Goal: Task Accomplishment & Management: Use online tool/utility

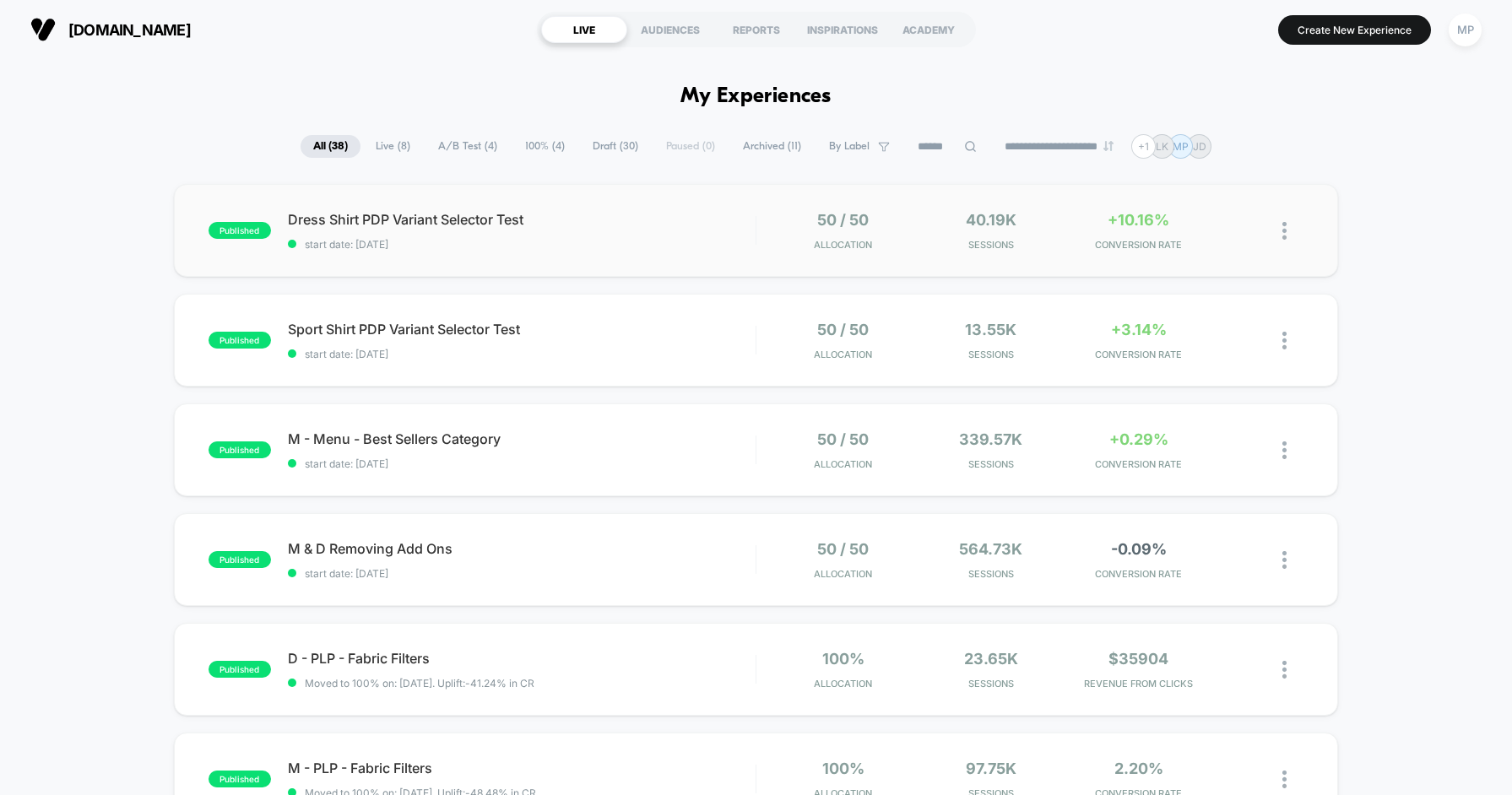
click at [755, 242] on div at bounding box center [756, 230] width 2 height 28
click at [605, 330] on span "Sport Shirt PDP Variant Selector Test Click to edit experience details" at bounding box center [521, 329] width 467 height 17
click at [624, 466] on span "start date: [DATE]" at bounding box center [521, 463] width 467 height 12
click at [723, 552] on span "M & D Removing Add Ons Click to edit experience details" at bounding box center [521, 549] width 467 height 17
click at [619, 141] on span "Draft ( 30 )" at bounding box center [618, 147] width 71 height 23
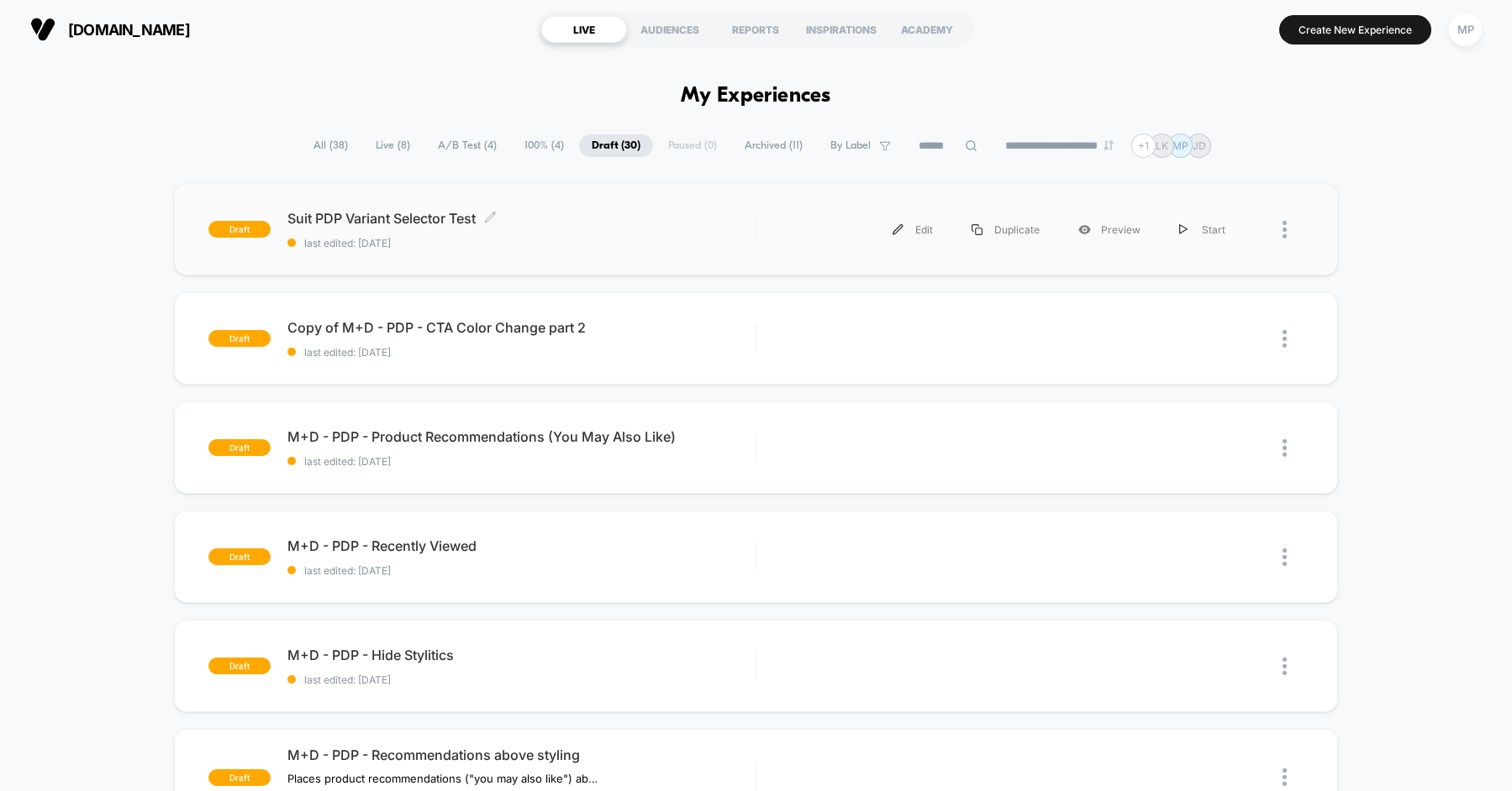
click at [590, 245] on span "last edited: [DATE]" at bounding box center [521, 243] width 468 height 12
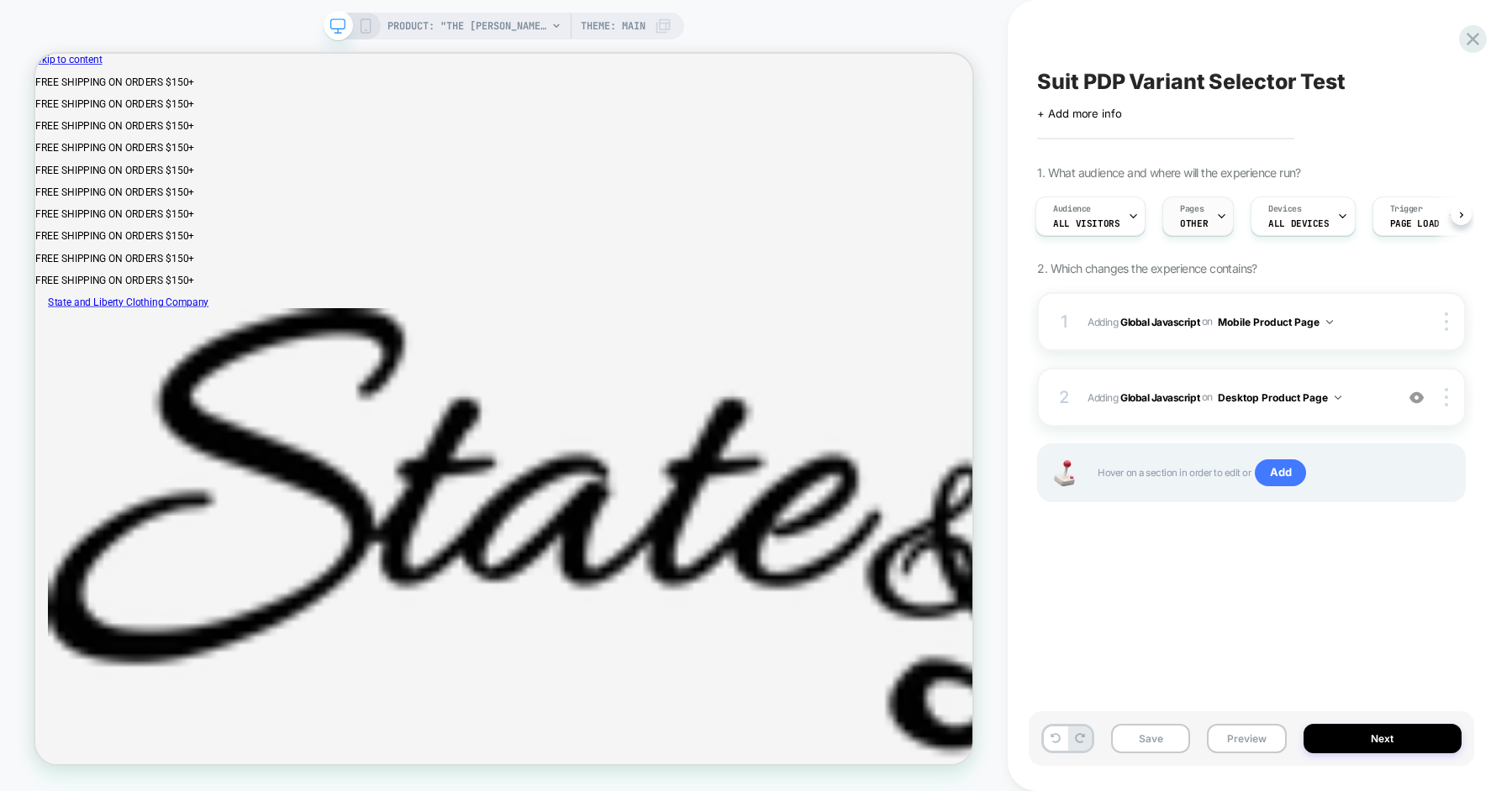
click at [1218, 217] on icon at bounding box center [1221, 217] width 6 height 4
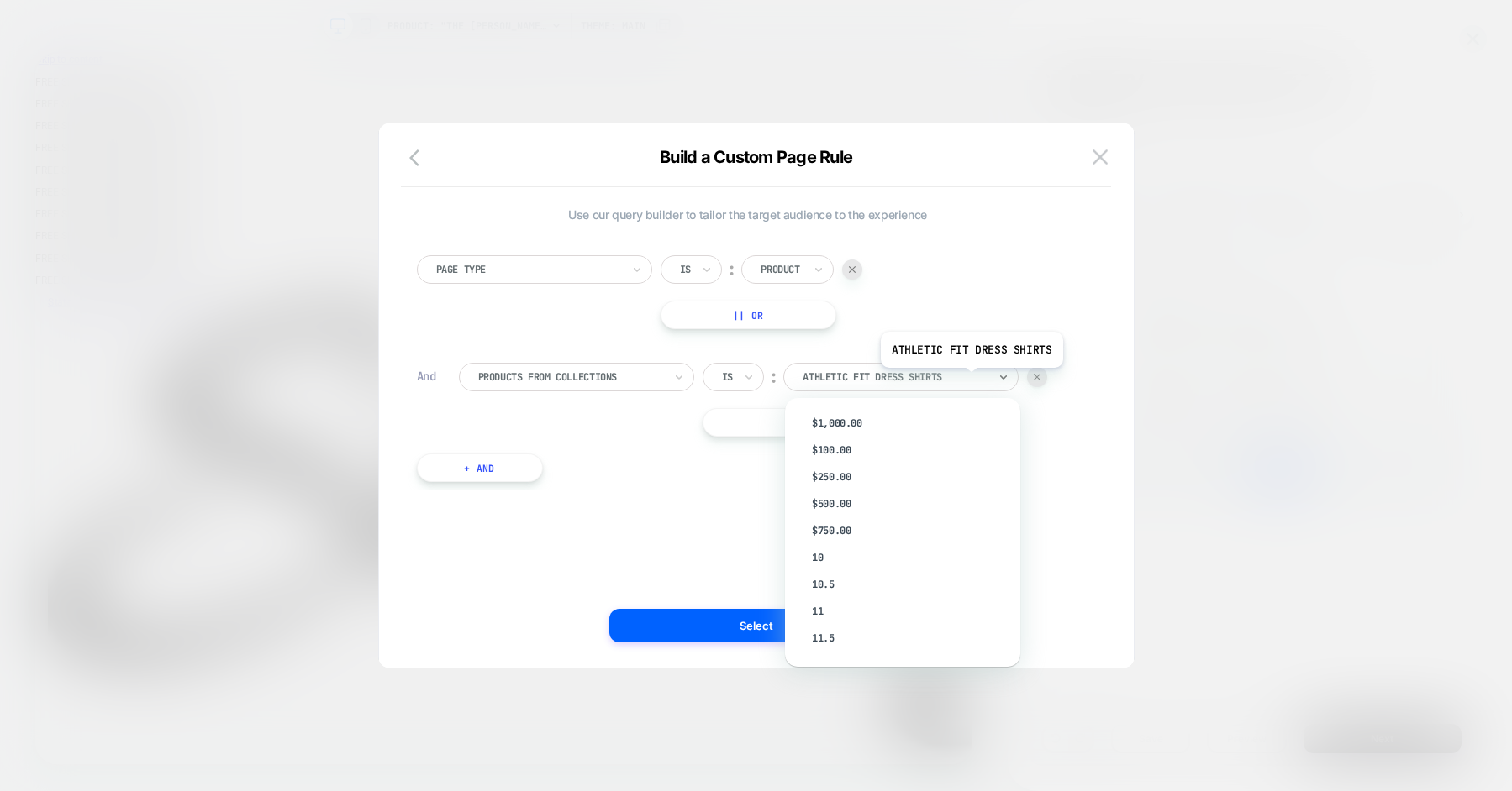
click at [969, 380] on div at bounding box center [895, 377] width 185 height 15
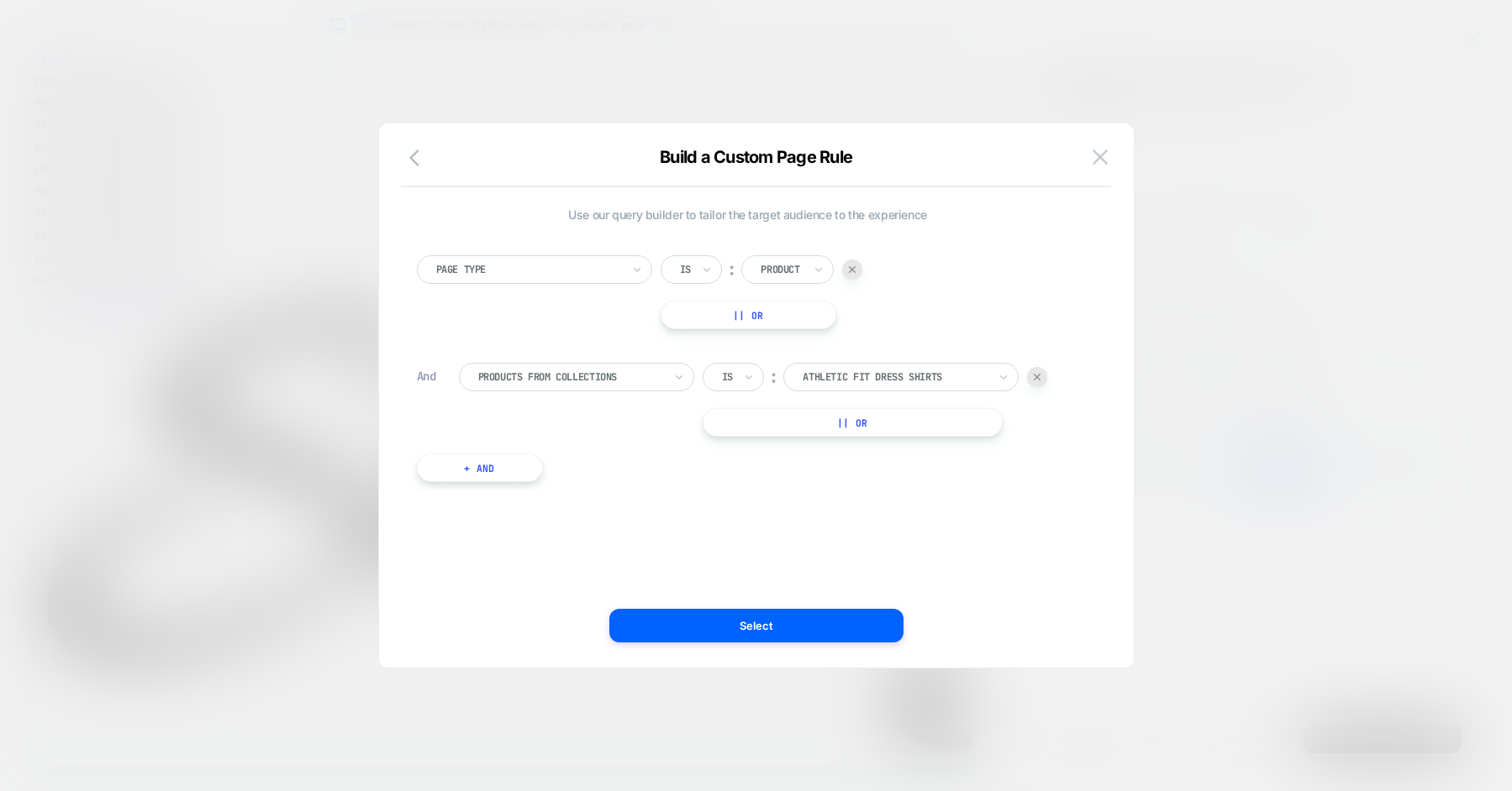
click at [982, 279] on div "Page Type Is ︰ Product || Or" at bounding box center [747, 292] width 662 height 73
click at [935, 378] on div at bounding box center [895, 377] width 185 height 15
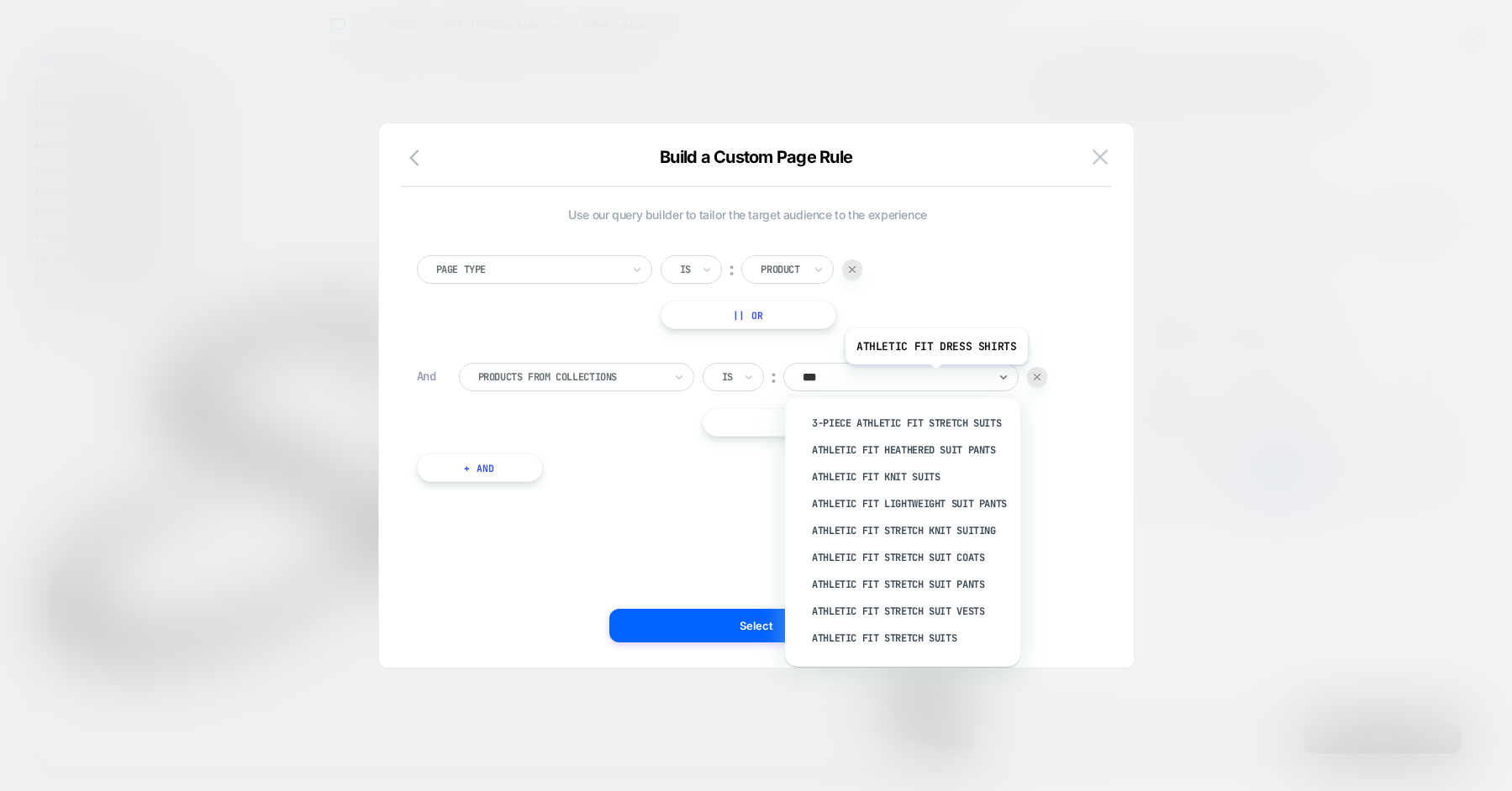
type input "****"
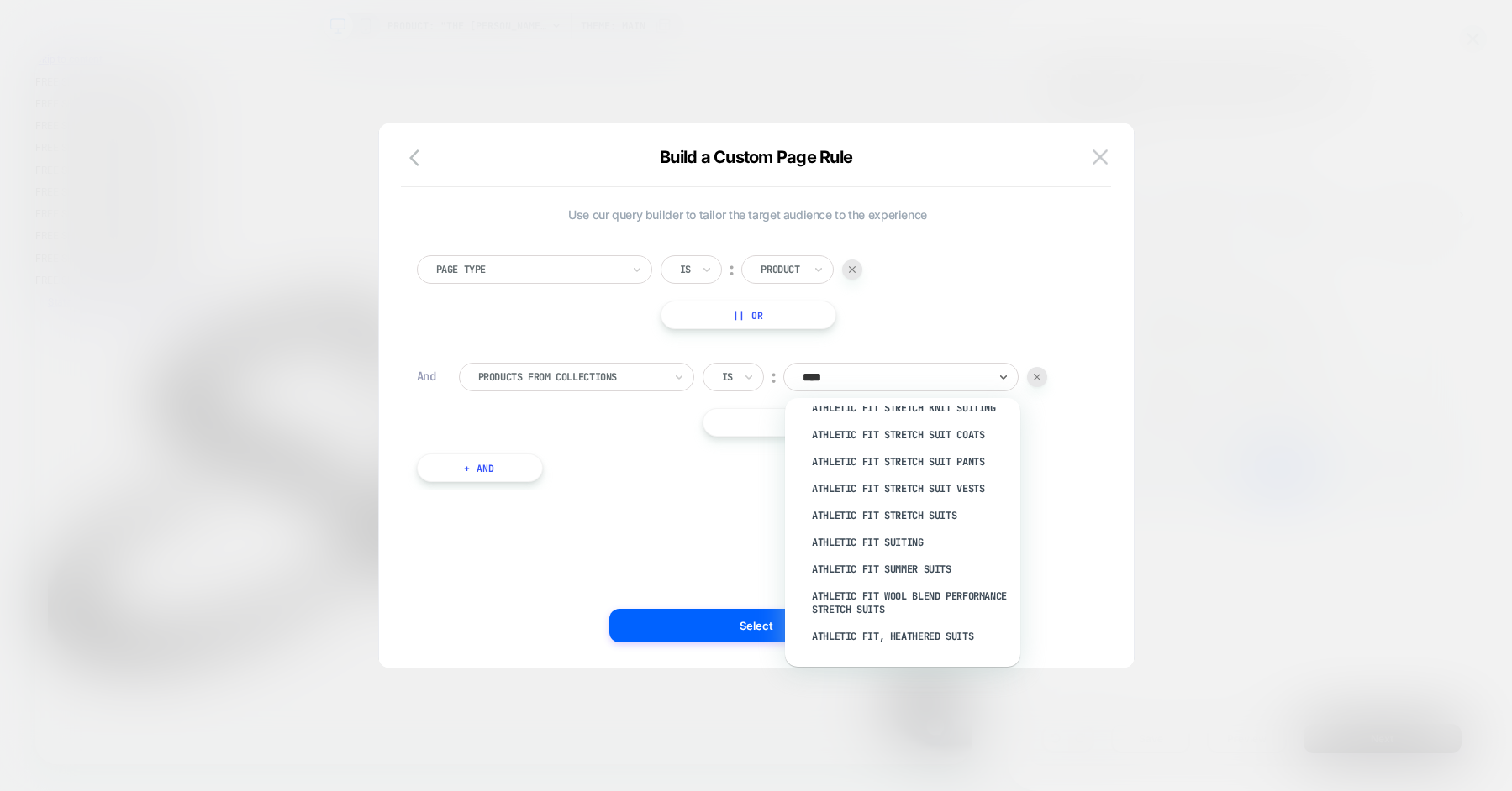
scroll to position [135, 0]
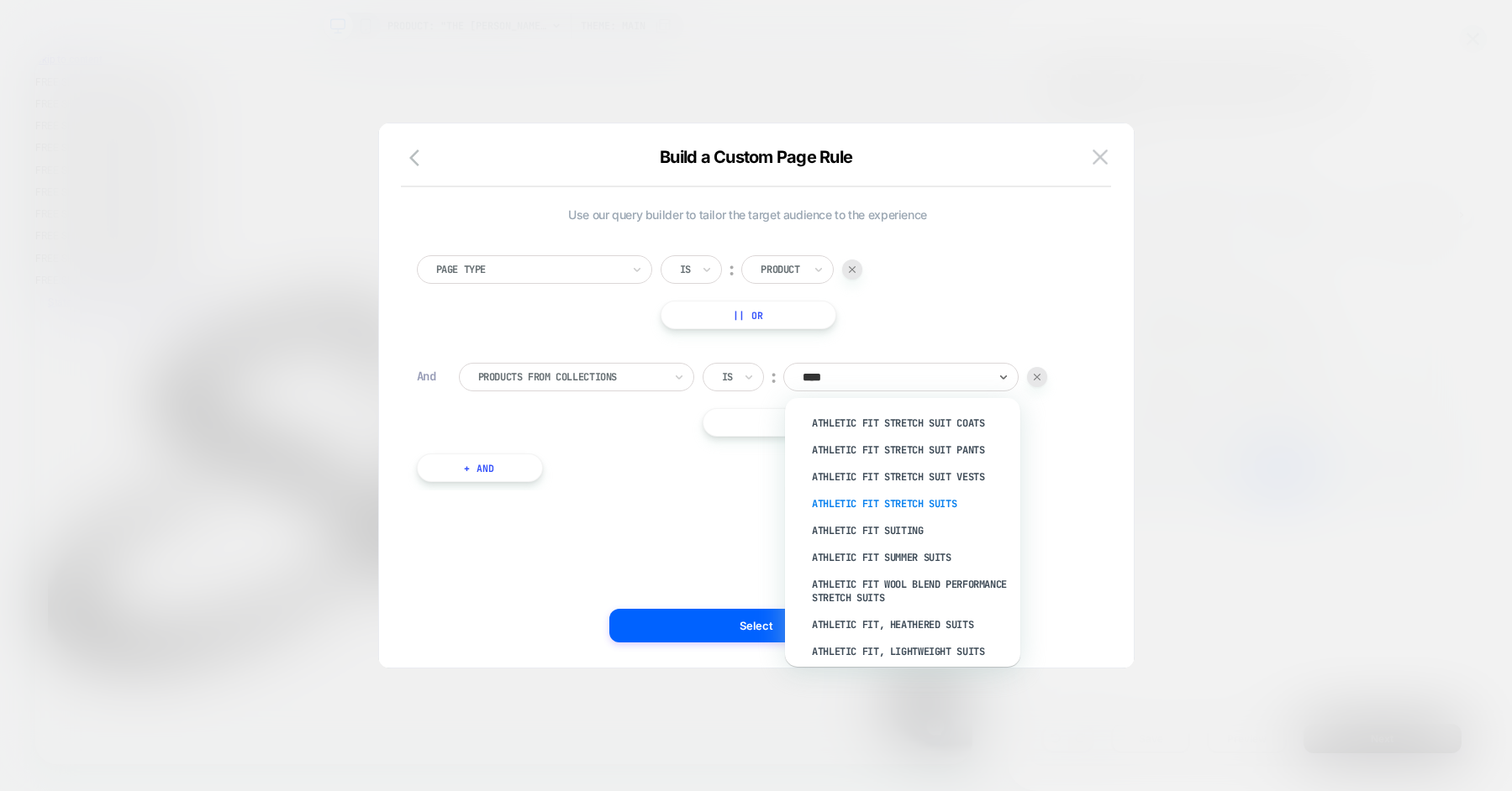
click at [888, 515] on div "Athletic Fit Stretch Suits" at bounding box center [911, 504] width 219 height 27
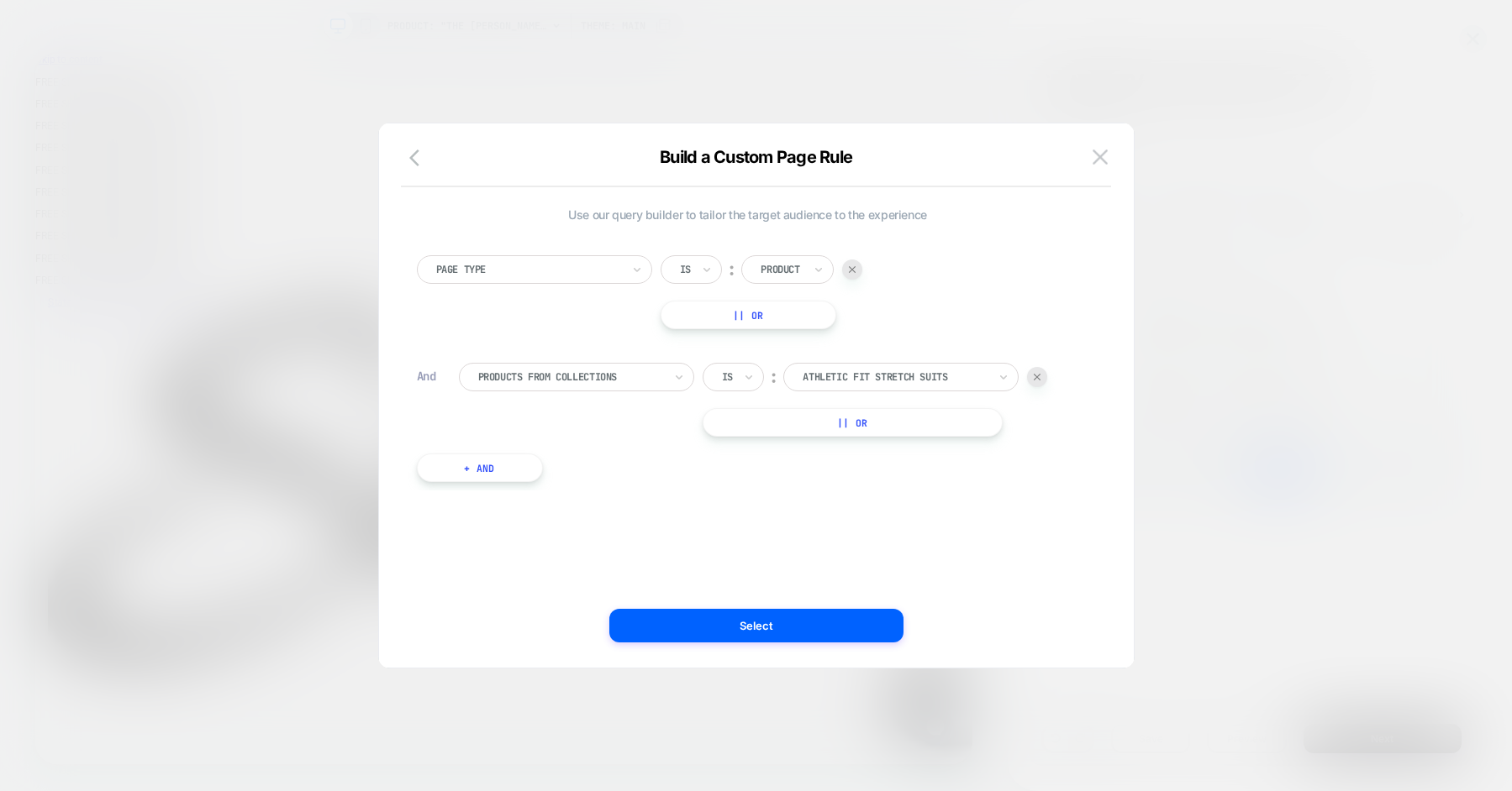
click at [883, 428] on button "|| Or" at bounding box center [853, 423] width 300 height 28
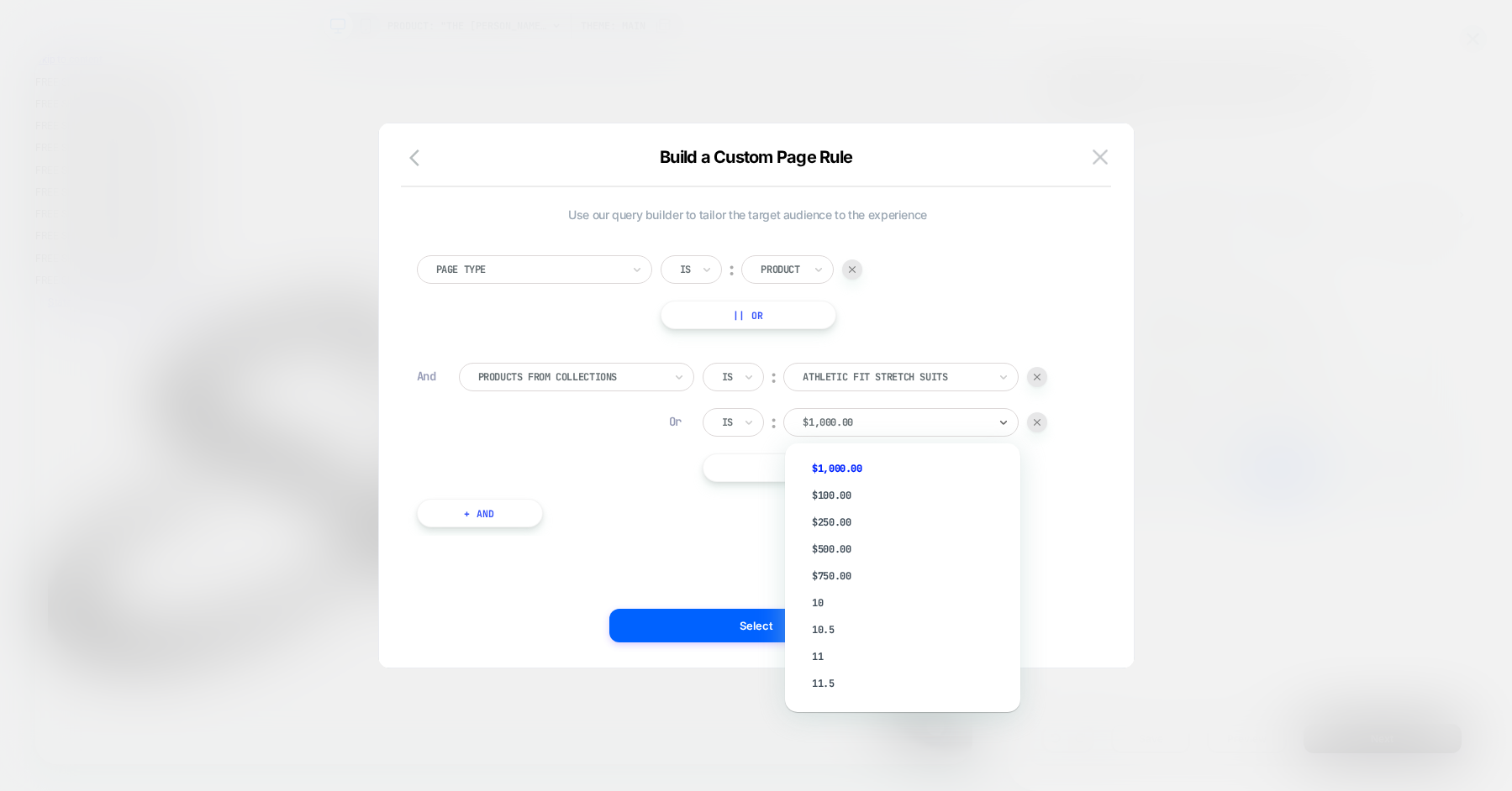
click at [885, 424] on div at bounding box center [895, 423] width 185 height 15
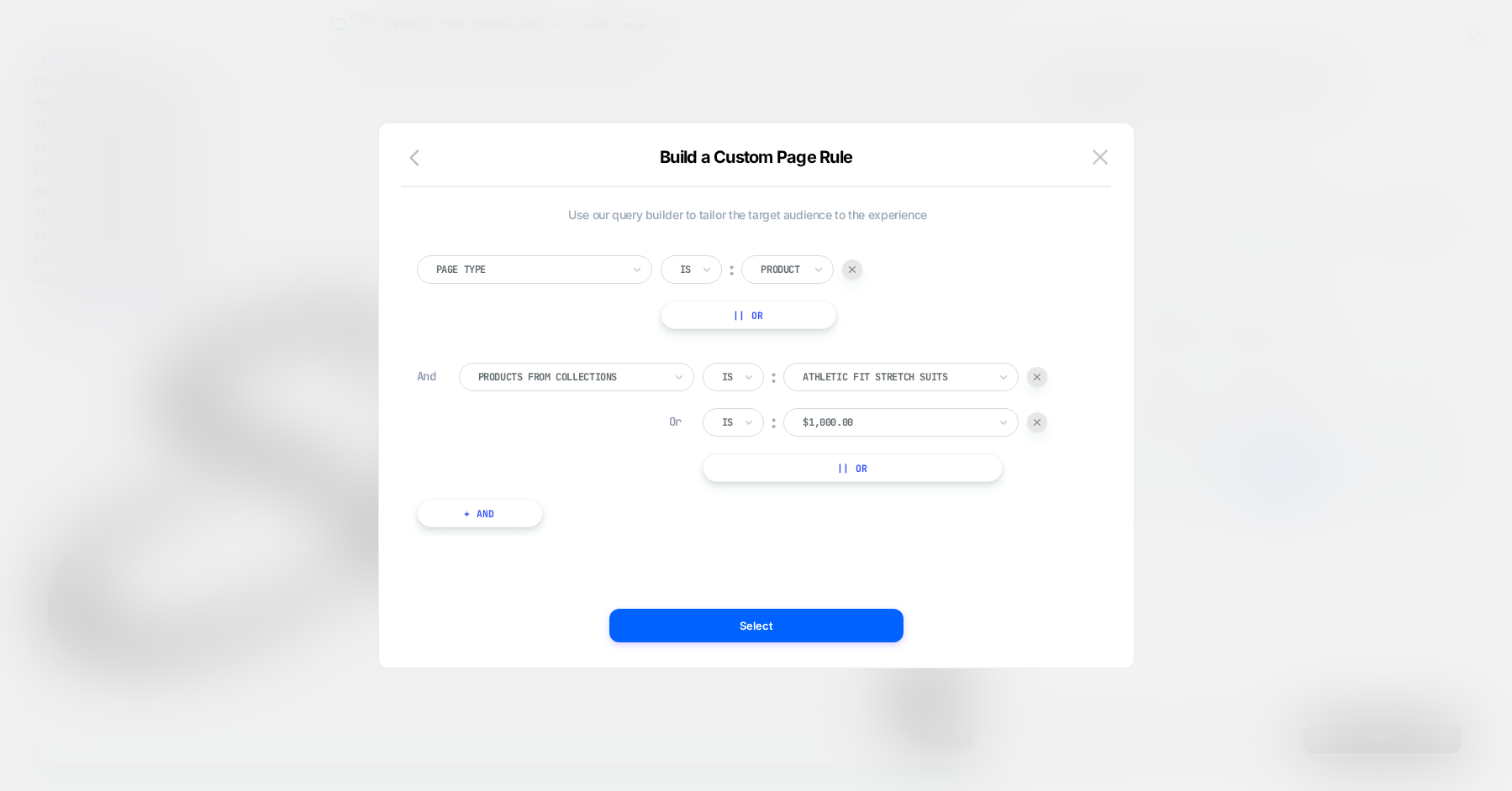
click at [1042, 425] on div at bounding box center [1036, 422] width 20 height 20
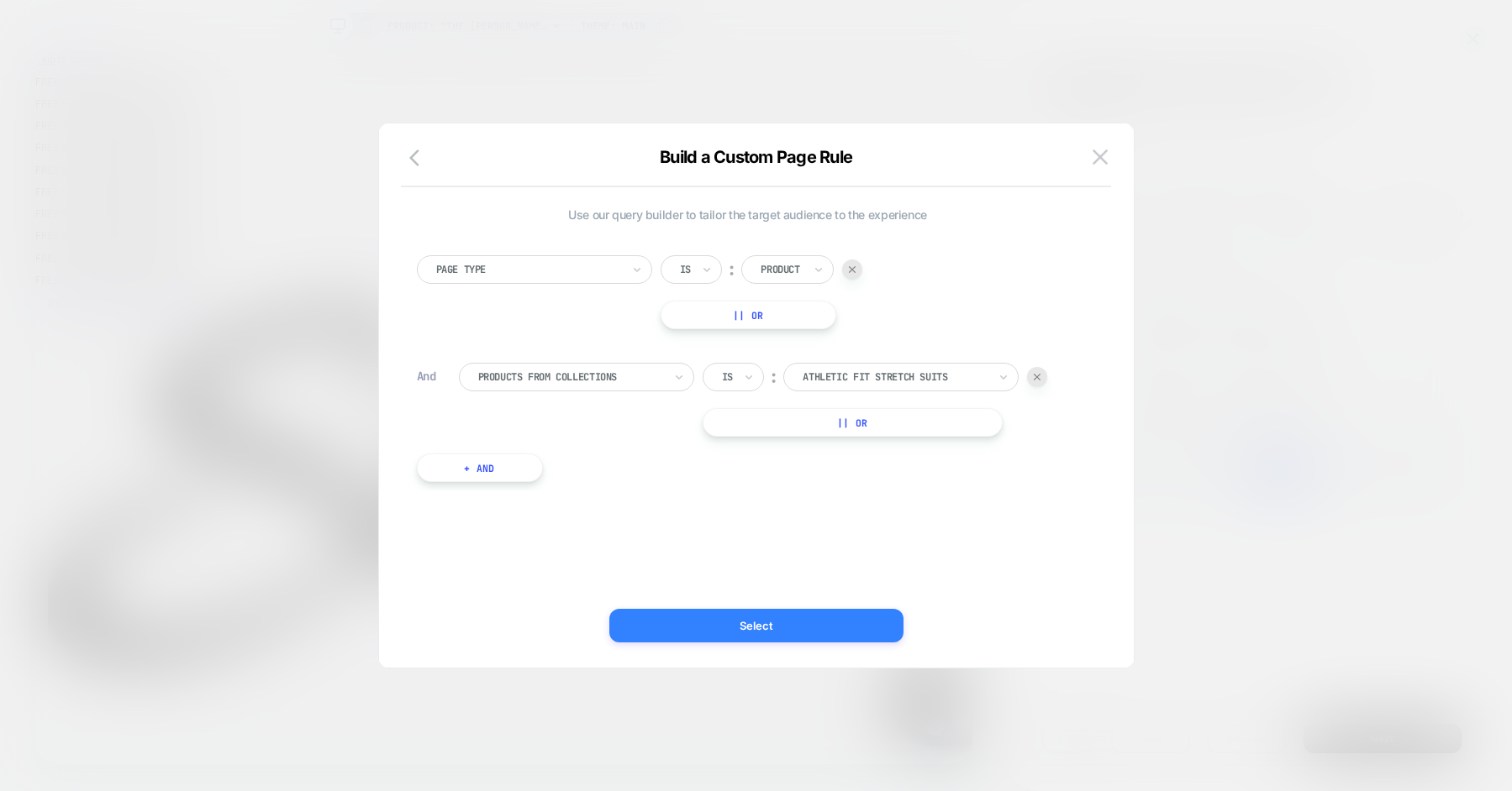
click at [767, 626] on button "Select" at bounding box center [756, 626] width 294 height 34
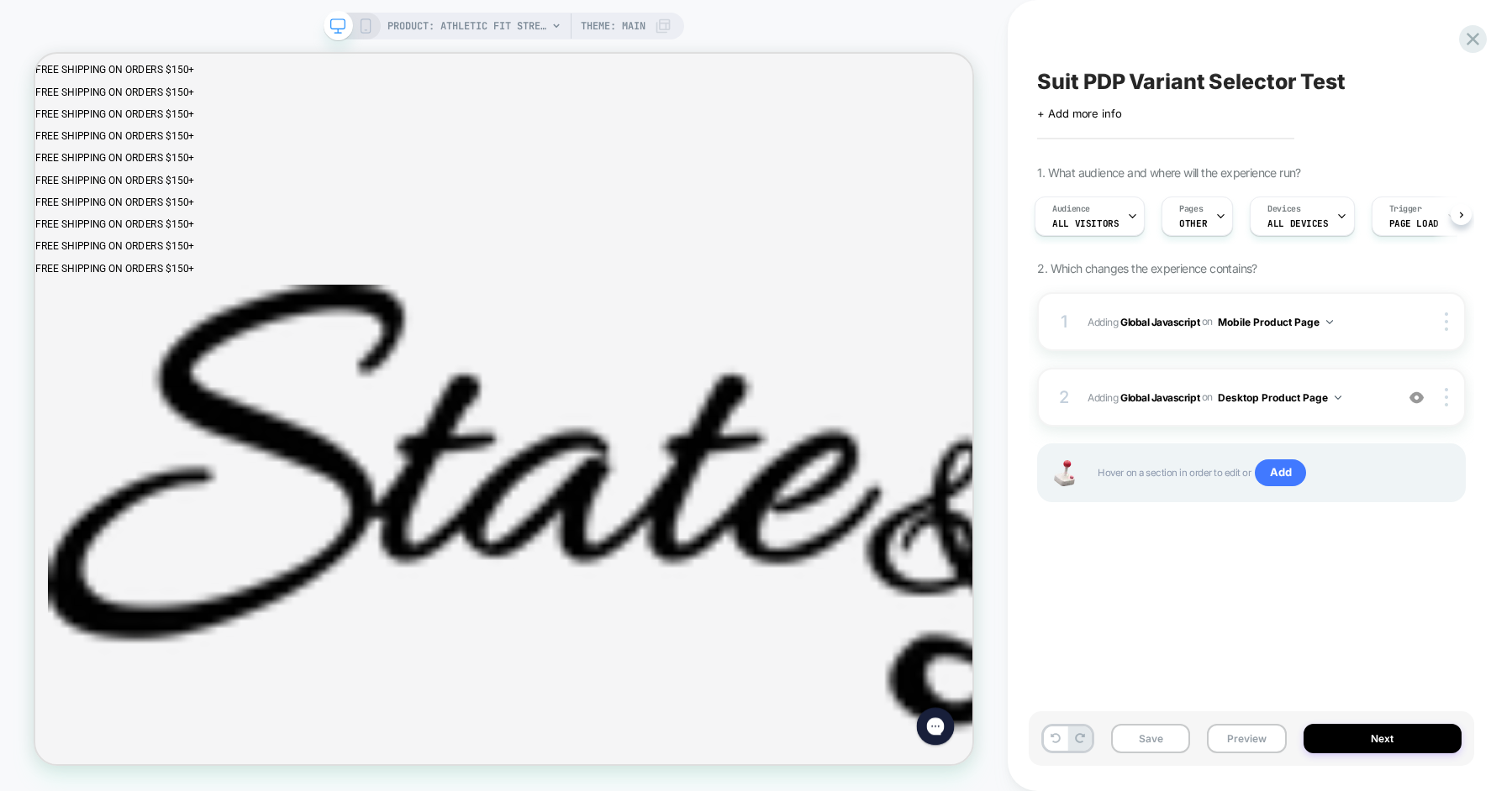
scroll to position [0, 0]
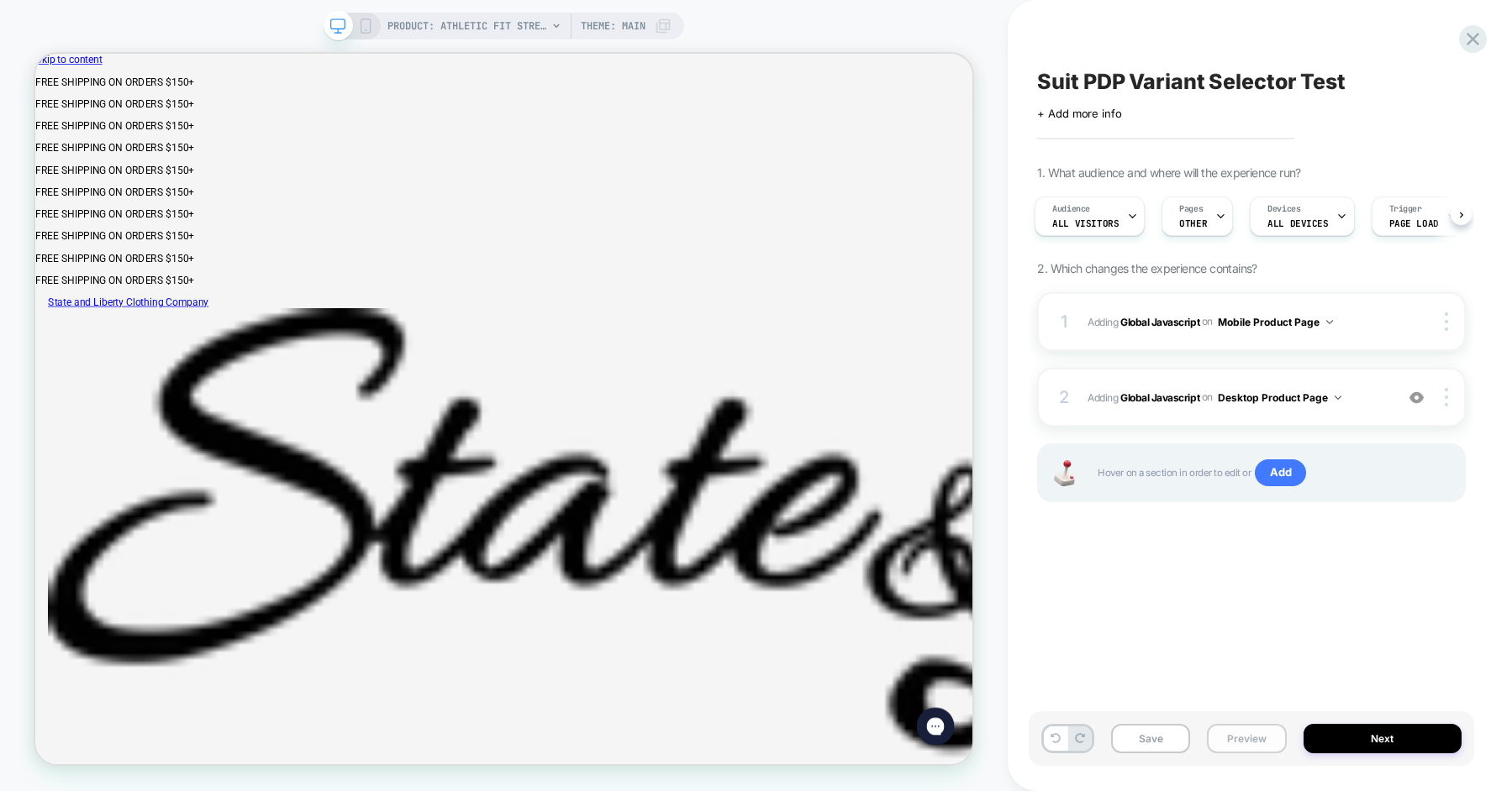
click at [1256, 736] on button "Preview" at bounding box center [1246, 738] width 79 height 29
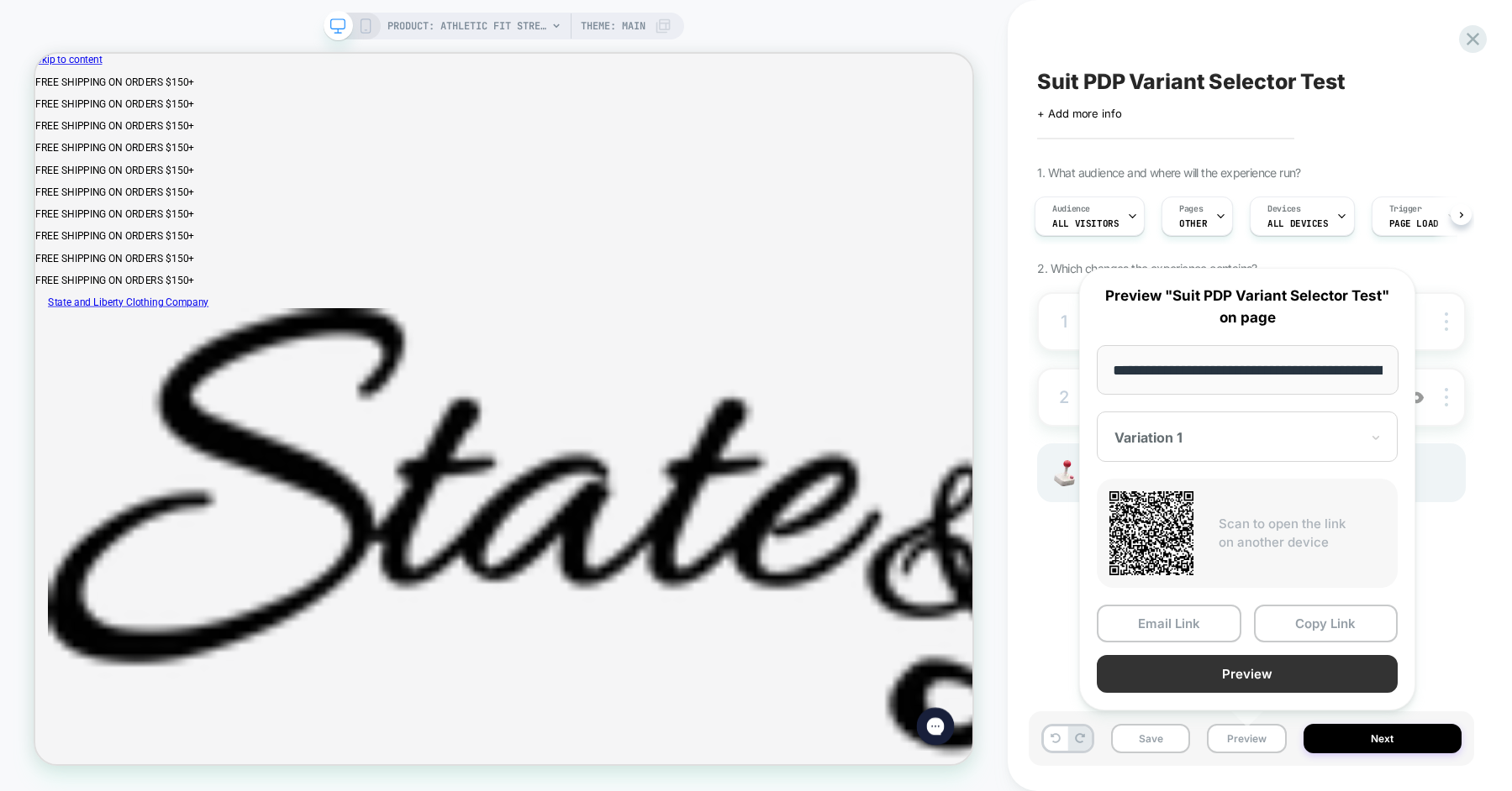
click at [1200, 678] on button "Preview" at bounding box center [1246, 674] width 301 height 38
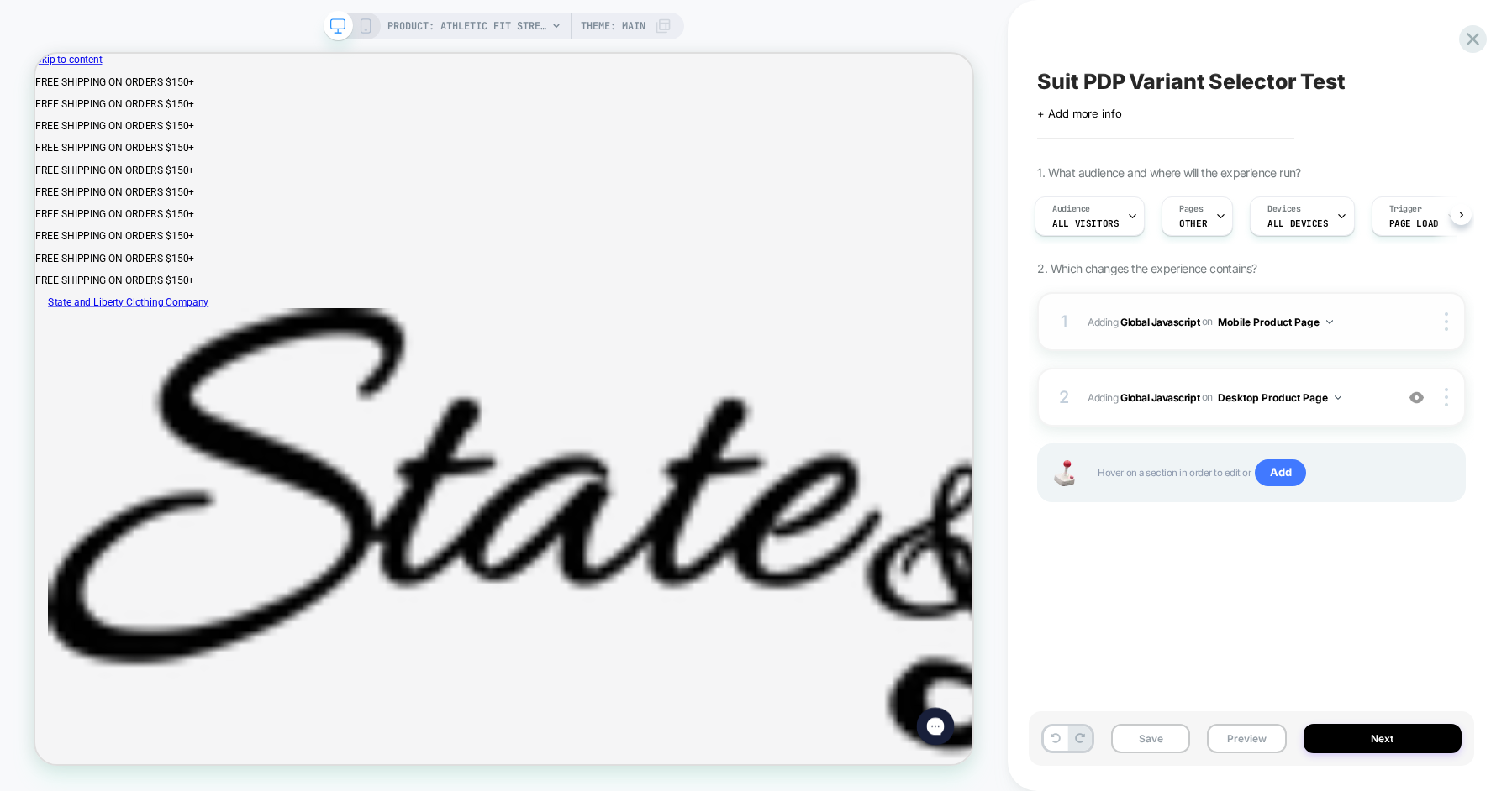
click at [1363, 320] on span "Adding Global Javascript on Mobile Product Page" at bounding box center [1236, 322] width 299 height 21
click at [1336, 399] on button "Desktop Product Page" at bounding box center [1279, 397] width 123 height 21
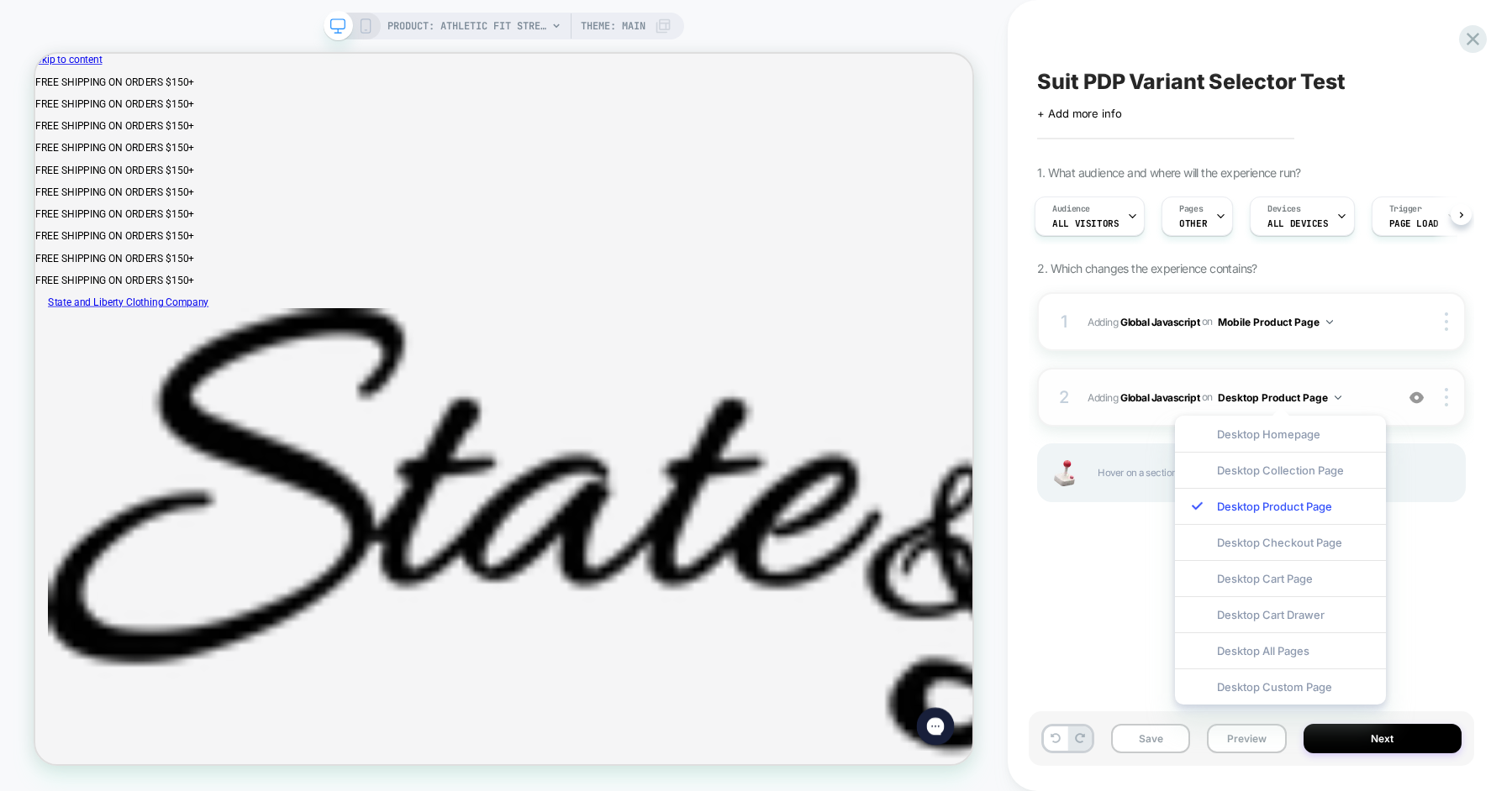
click at [1421, 399] on img at bounding box center [1416, 397] width 14 height 14
click at [1444, 395] on img at bounding box center [1446, 397] width 4 height 19
click at [1449, 556] on div "Suit PDP Variant Selector Test Click to edit experience details + Add more info…" at bounding box center [1251, 396] width 446 height 758
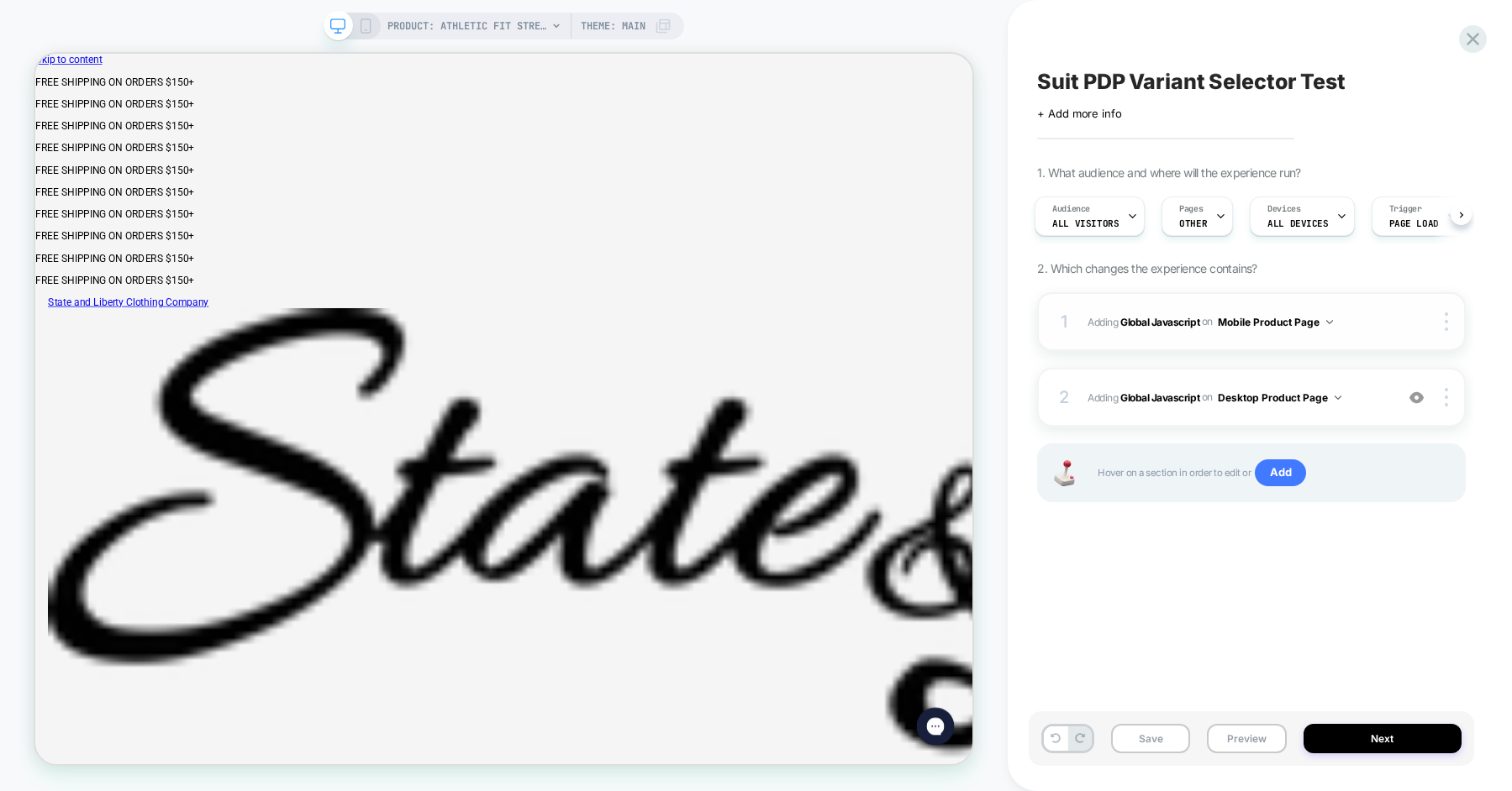
click at [1328, 317] on button "Mobile Product Page" at bounding box center [1276, 322] width 115 height 21
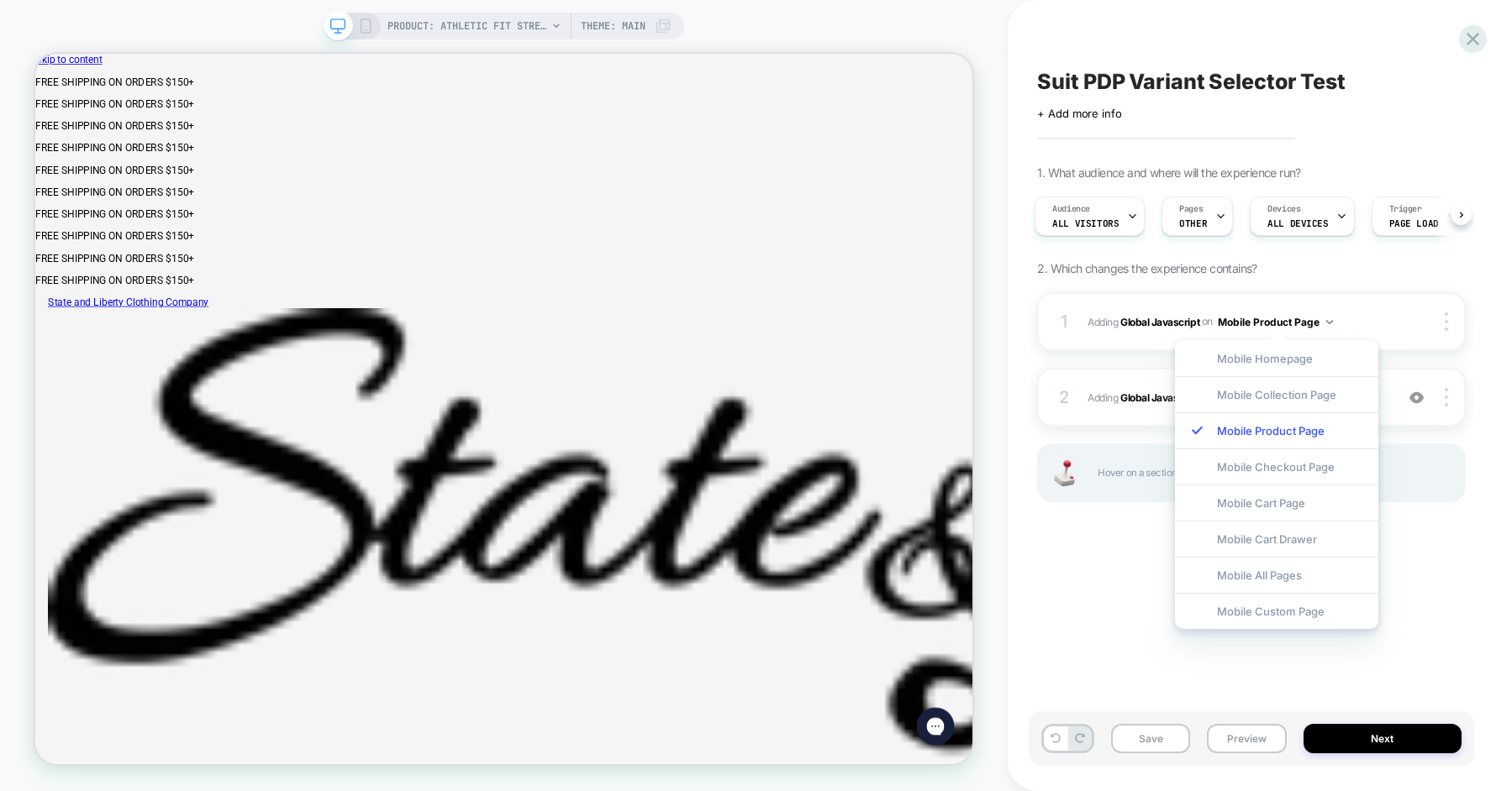
click at [1066, 590] on div "Suit PDP Variant Selector Test Click to edit experience details + Add more info…" at bounding box center [1251, 396] width 446 height 758
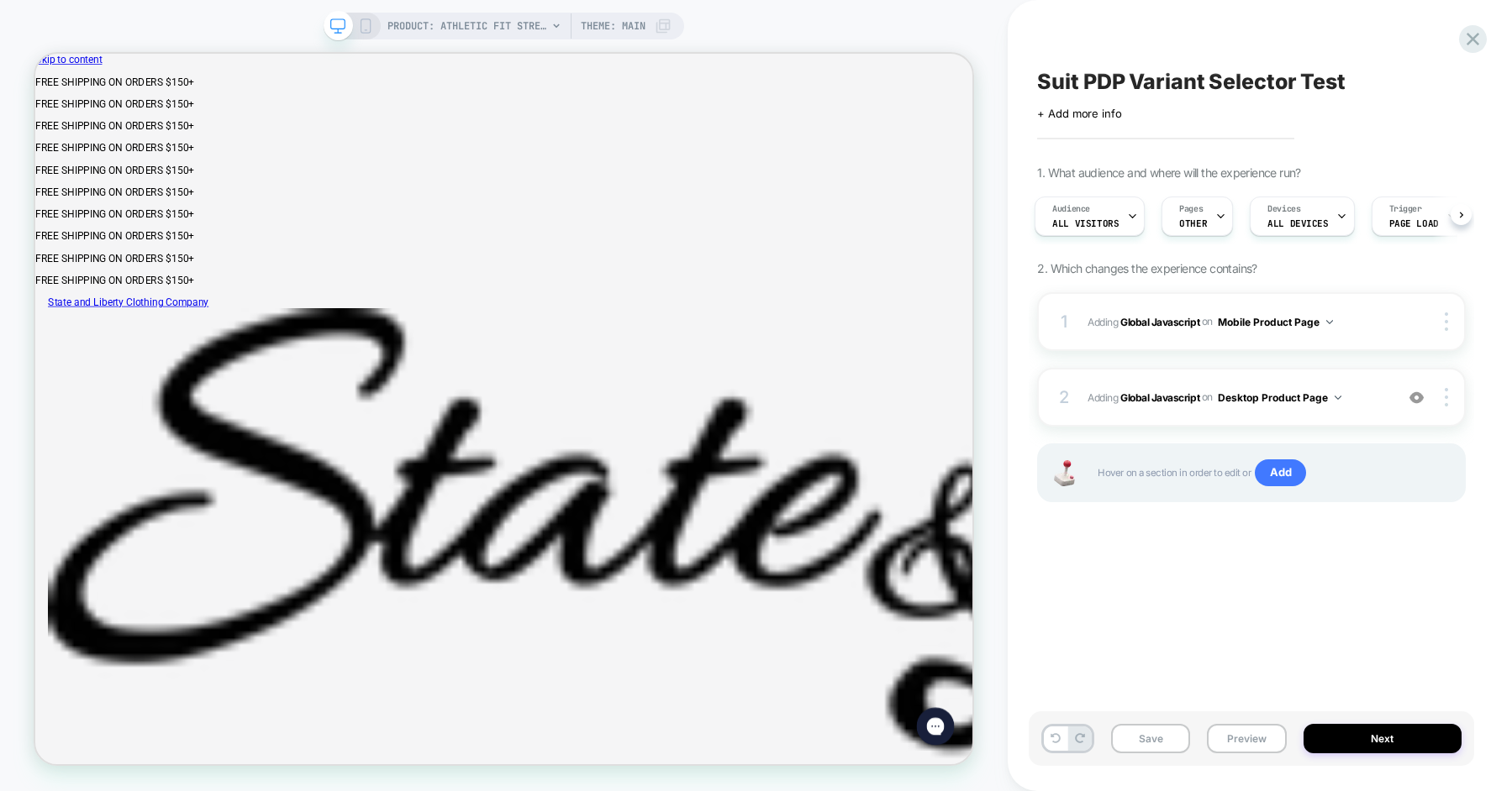
click at [620, 25] on span "Theme: MAIN" at bounding box center [612, 25] width 65 height 27
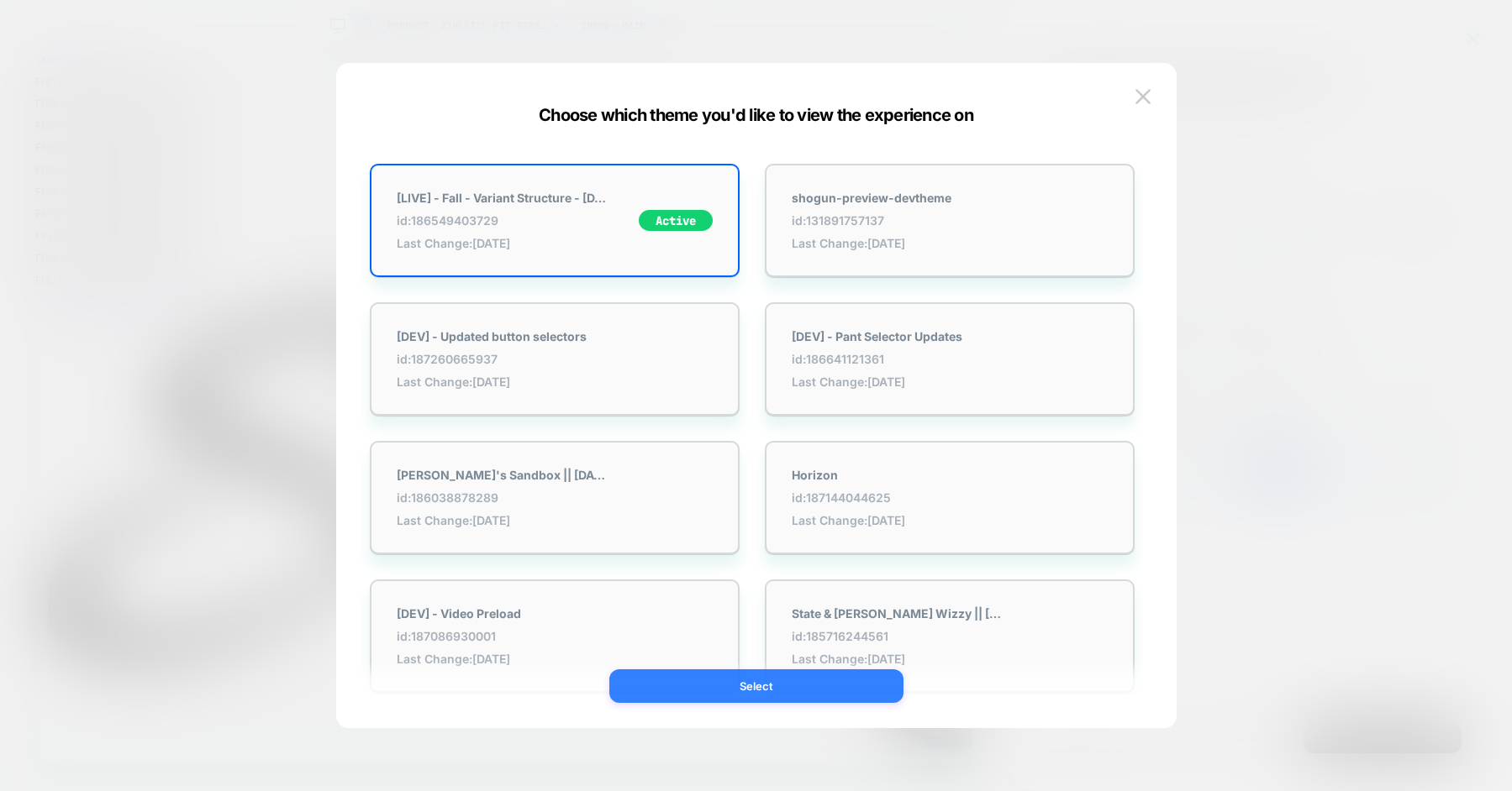
click at [699, 683] on button "Select" at bounding box center [756, 686] width 294 height 34
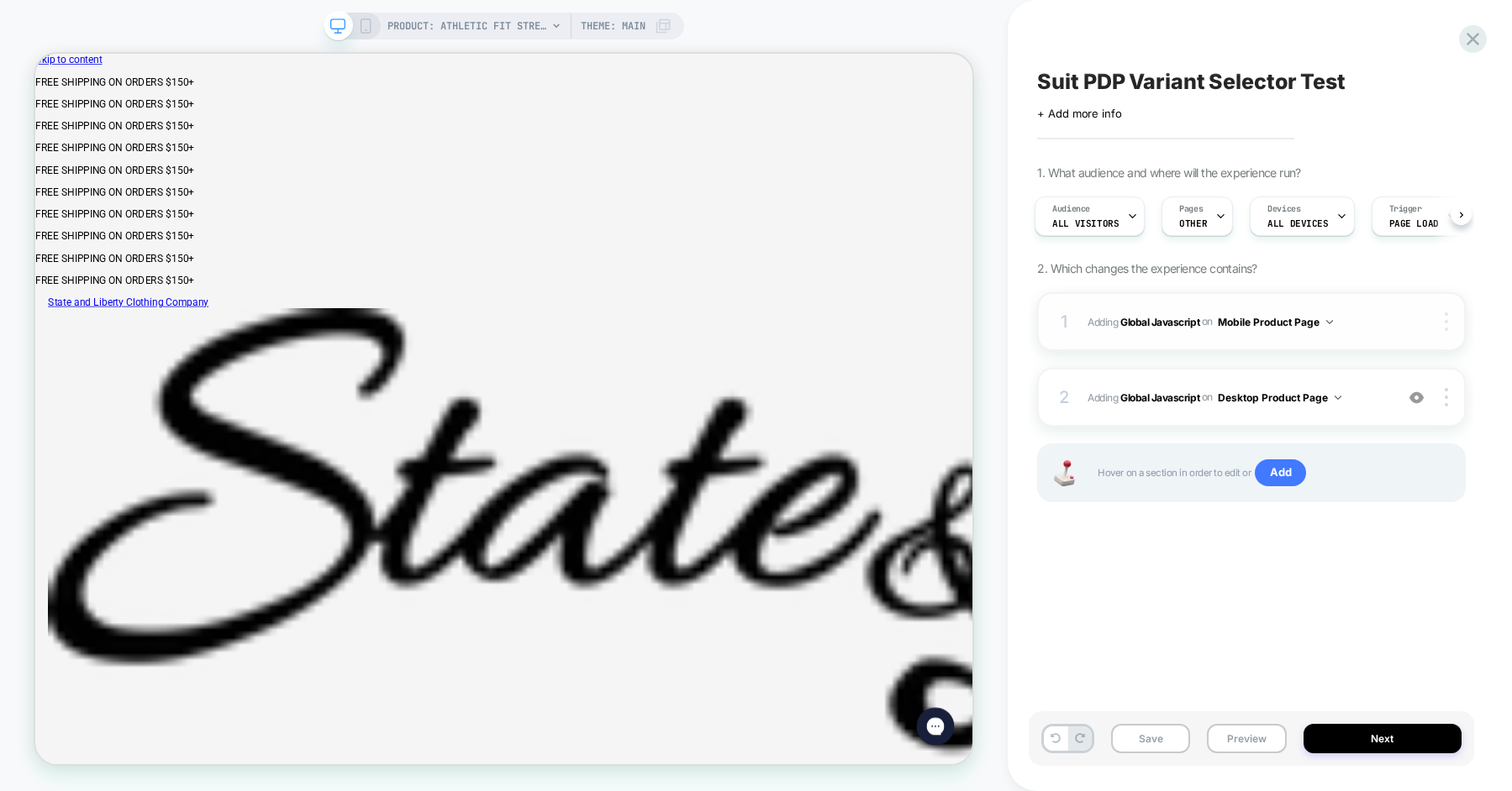
click at [1438, 324] on div at bounding box center [1449, 322] width 32 height 19
click at [1367, 620] on div "Suit PDP Variant Selector Test Click to edit experience details + Add more info…" at bounding box center [1251, 396] width 446 height 758
click at [1354, 329] on span "Adding Global Javascript on Mobile Product Page" at bounding box center [1236, 322] width 299 height 21
click at [1095, 330] on span "Adding Global Javascript on Mobile Product Page" at bounding box center [1236, 322] width 299 height 21
click at [1106, 384] on div "2 Adding Global Javascript on Desktop Product Page Add Before Add After Copy to…" at bounding box center [1251, 397] width 429 height 58
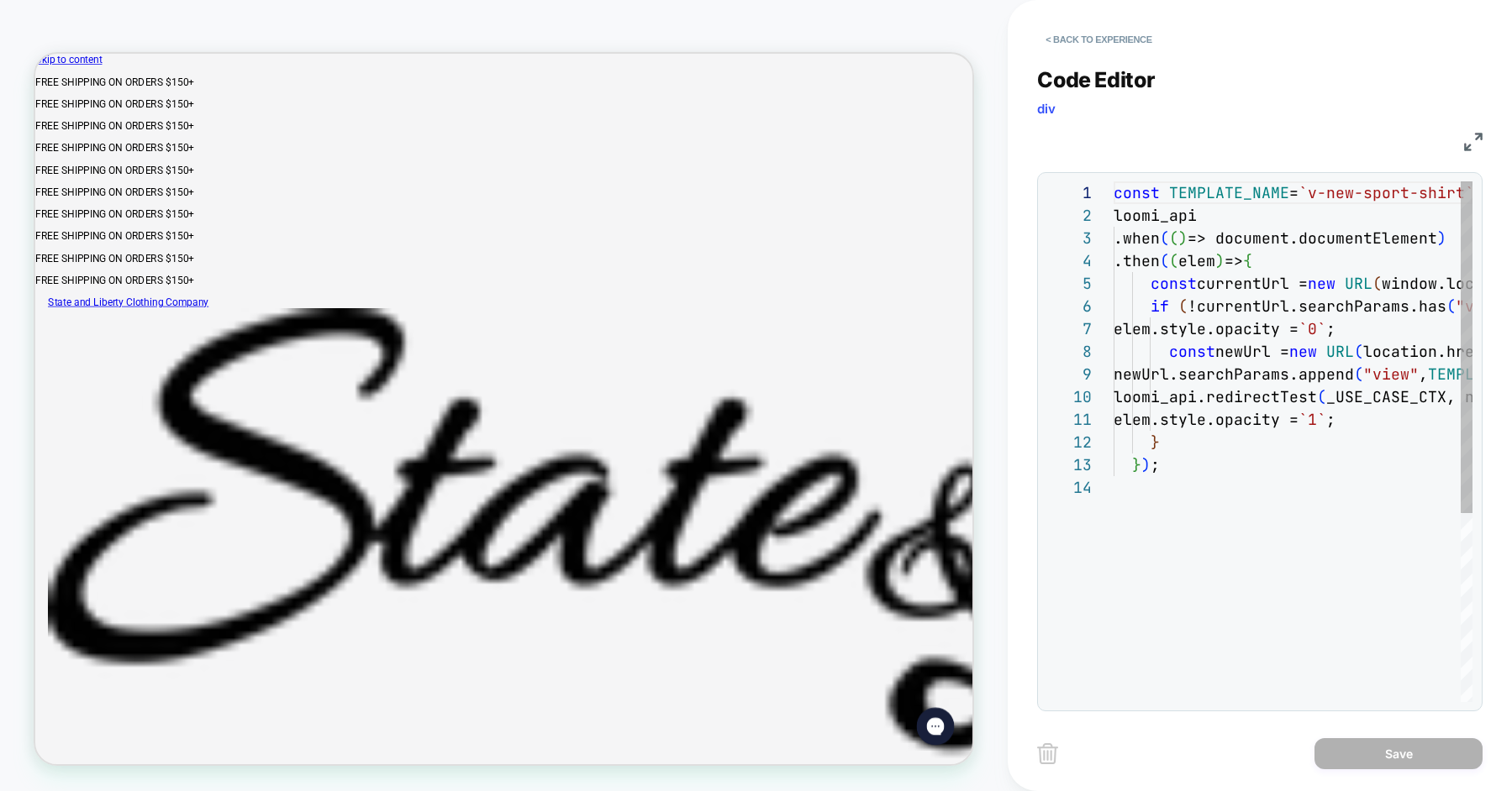
scroll to position [227, 0]
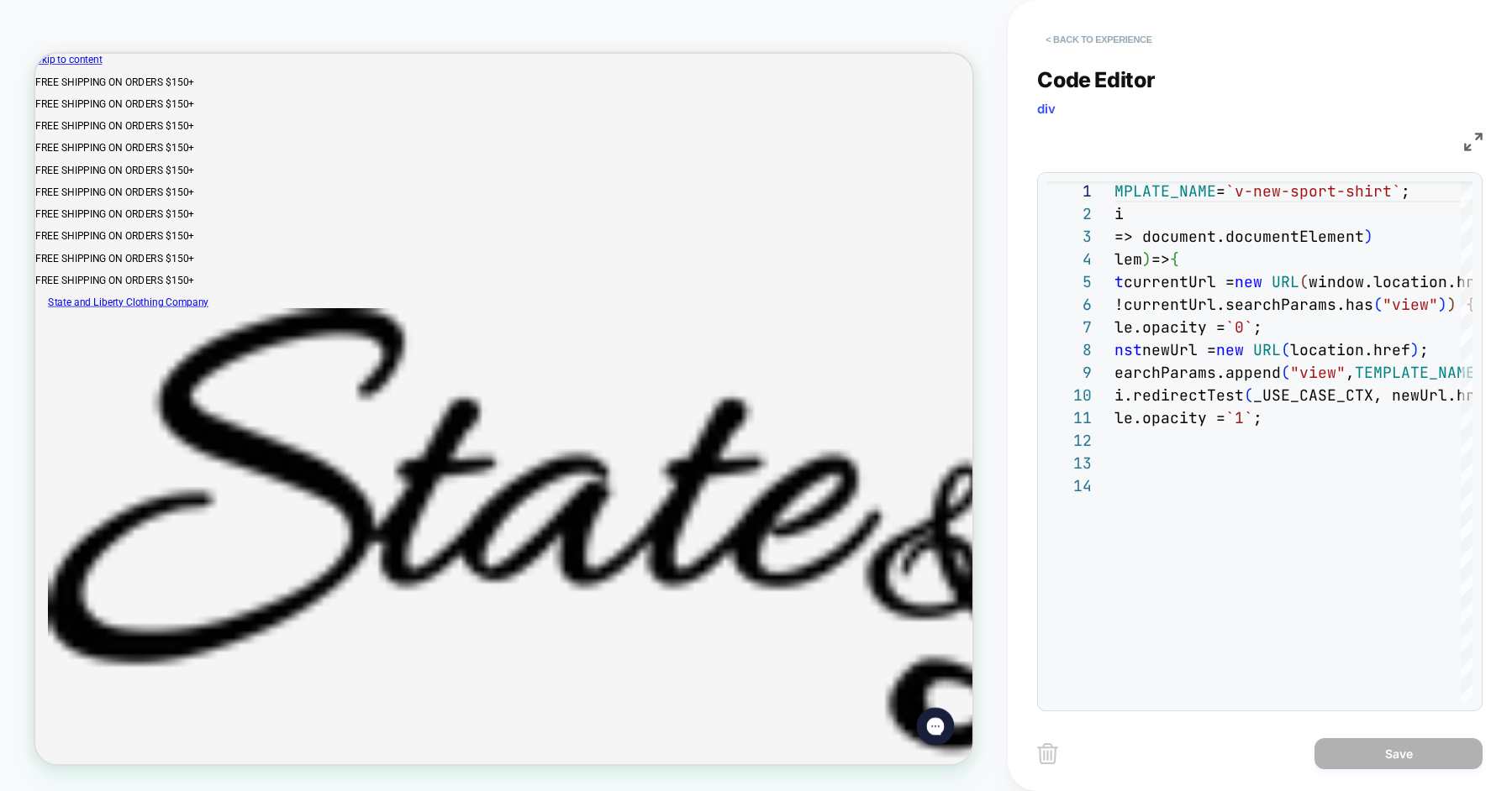
click at [1072, 38] on button "< Back to experience" at bounding box center [1098, 40] width 122 height 27
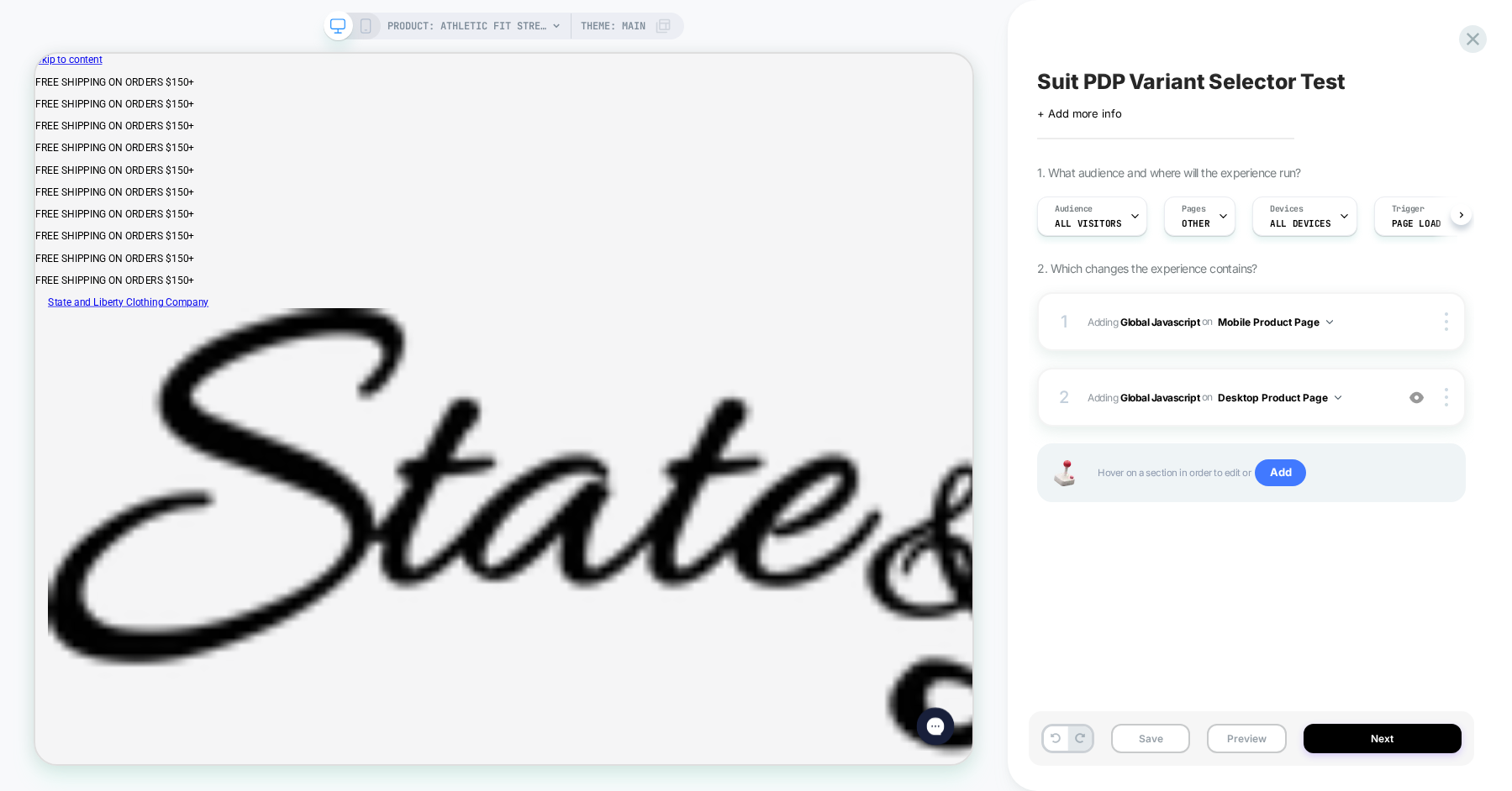
scroll to position [0, 1]
click at [1353, 396] on span "Adding Global Javascript on Desktop Product Page" at bounding box center [1236, 397] width 299 height 21
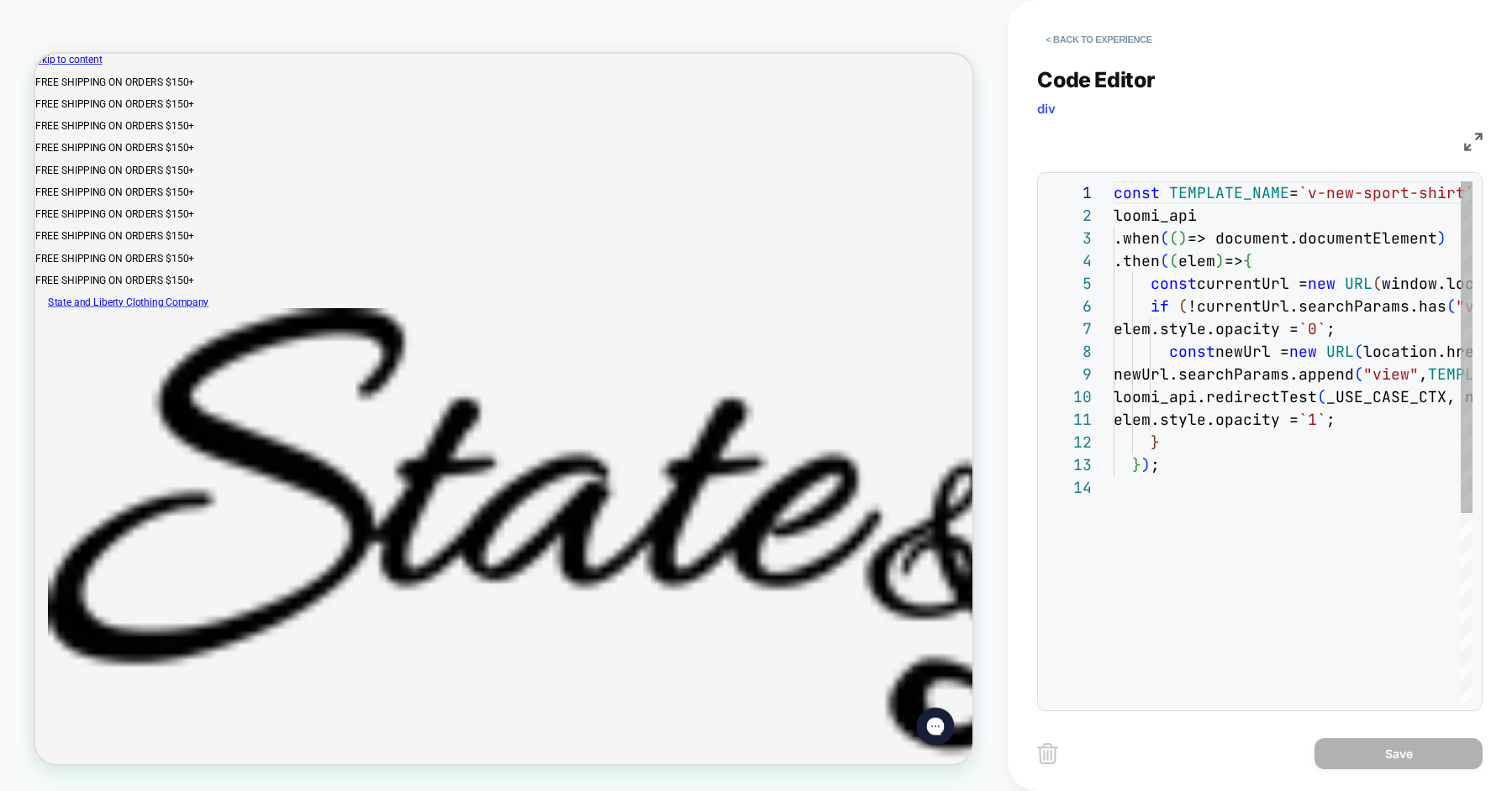
scroll to position [227, 0]
click at [1319, 75] on div "Code Editor div" at bounding box center [1260, 96] width 446 height 58
click at [1099, 37] on button "< Back to experience" at bounding box center [1098, 40] width 122 height 27
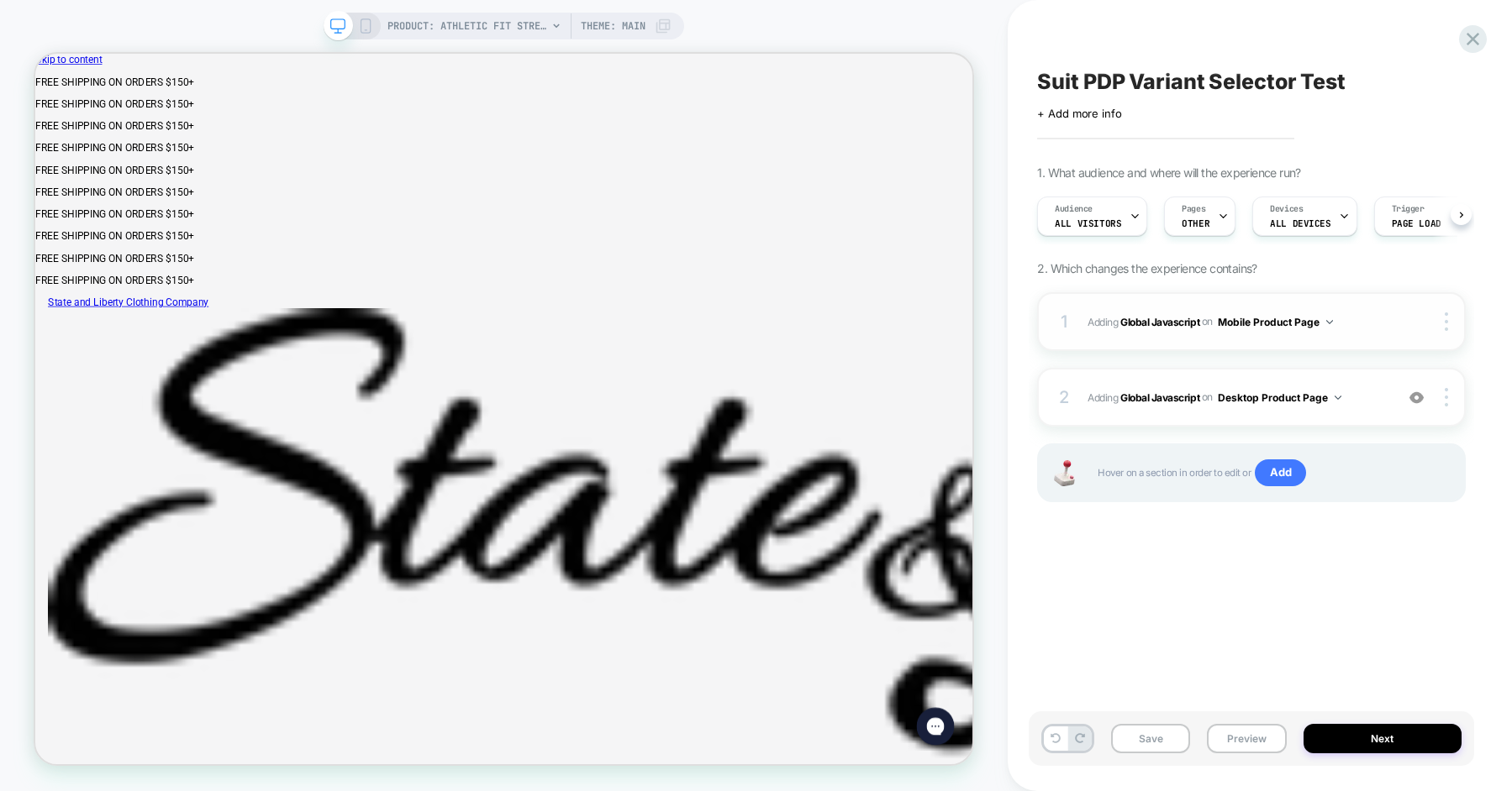
scroll to position [0, 1]
click at [1363, 312] on span "Adding Global Javascript on Mobile Product Page" at bounding box center [1236, 322] width 299 height 21
click at [1355, 322] on span "Adding Global Javascript on Mobile Product Page" at bounding box center [1236, 322] width 299 height 21
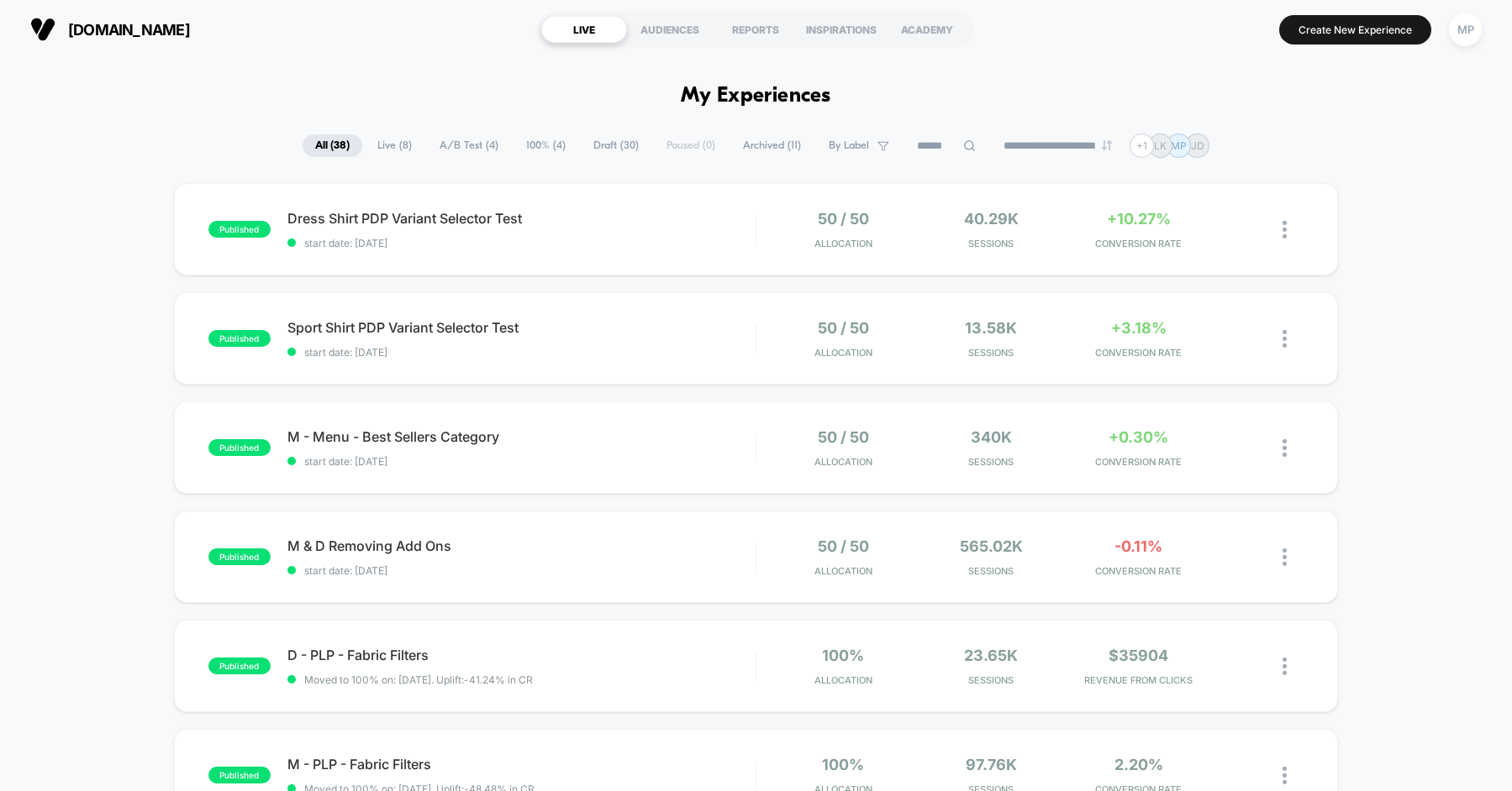
click at [599, 142] on span "Draft ( 30 )" at bounding box center [615, 146] width 71 height 23
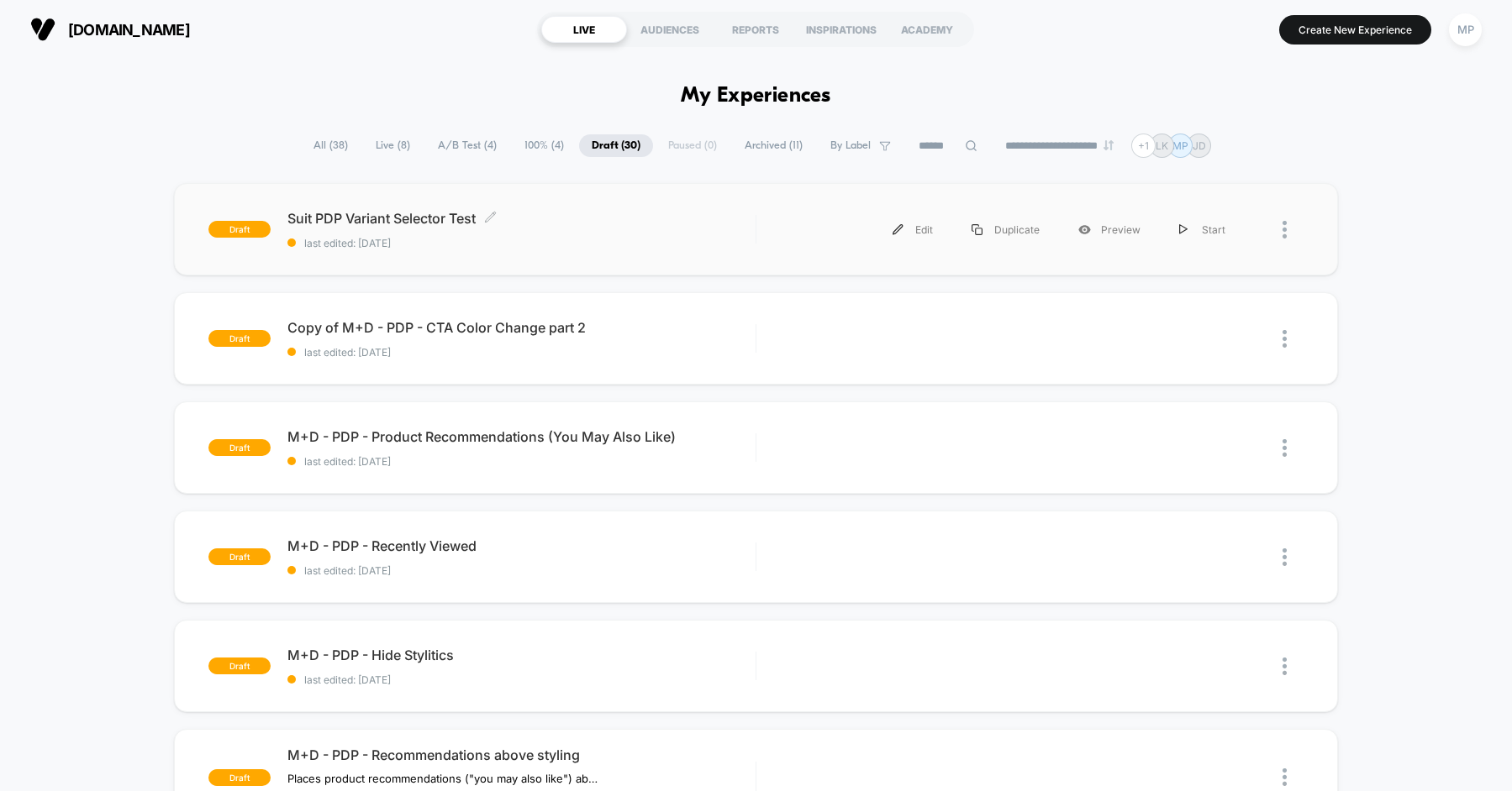
click at [626, 242] on span "last edited: 10/14/2025" at bounding box center [521, 243] width 468 height 12
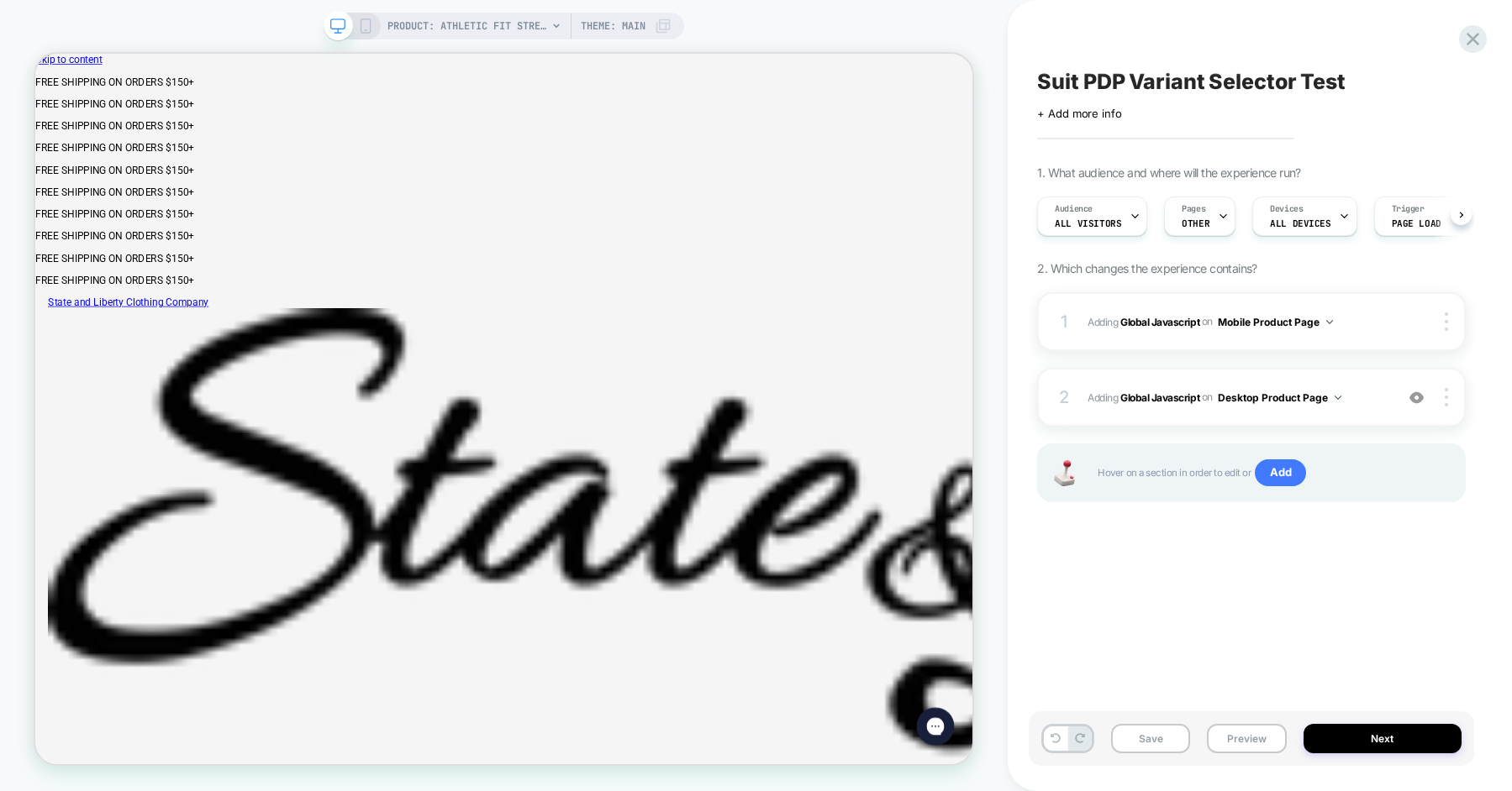
scroll to position [0, 1]
click at [1233, 733] on button "Preview" at bounding box center [1246, 738] width 79 height 29
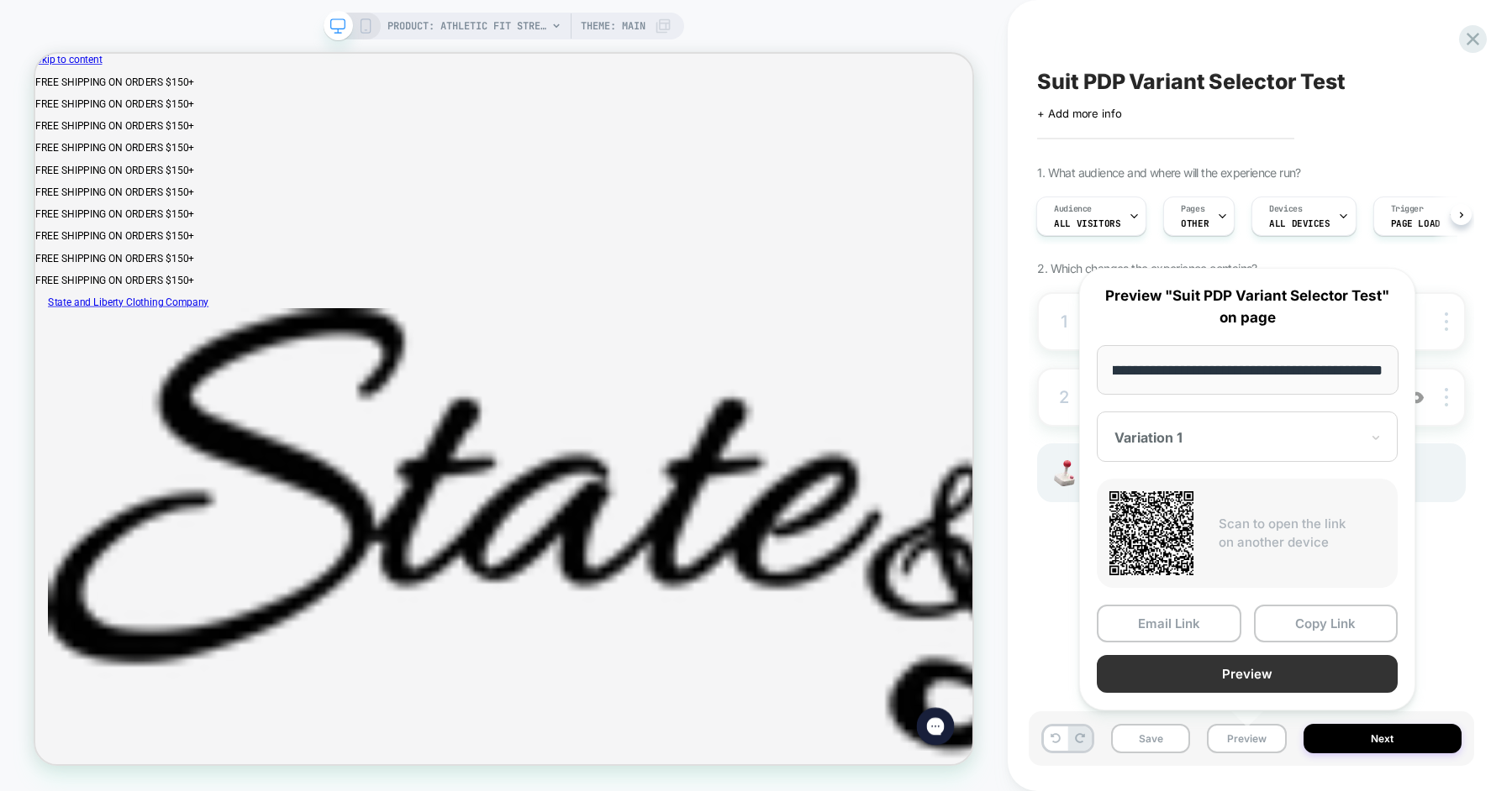
scroll to position [0, 0]
click at [1212, 679] on button "Preview" at bounding box center [1246, 674] width 301 height 38
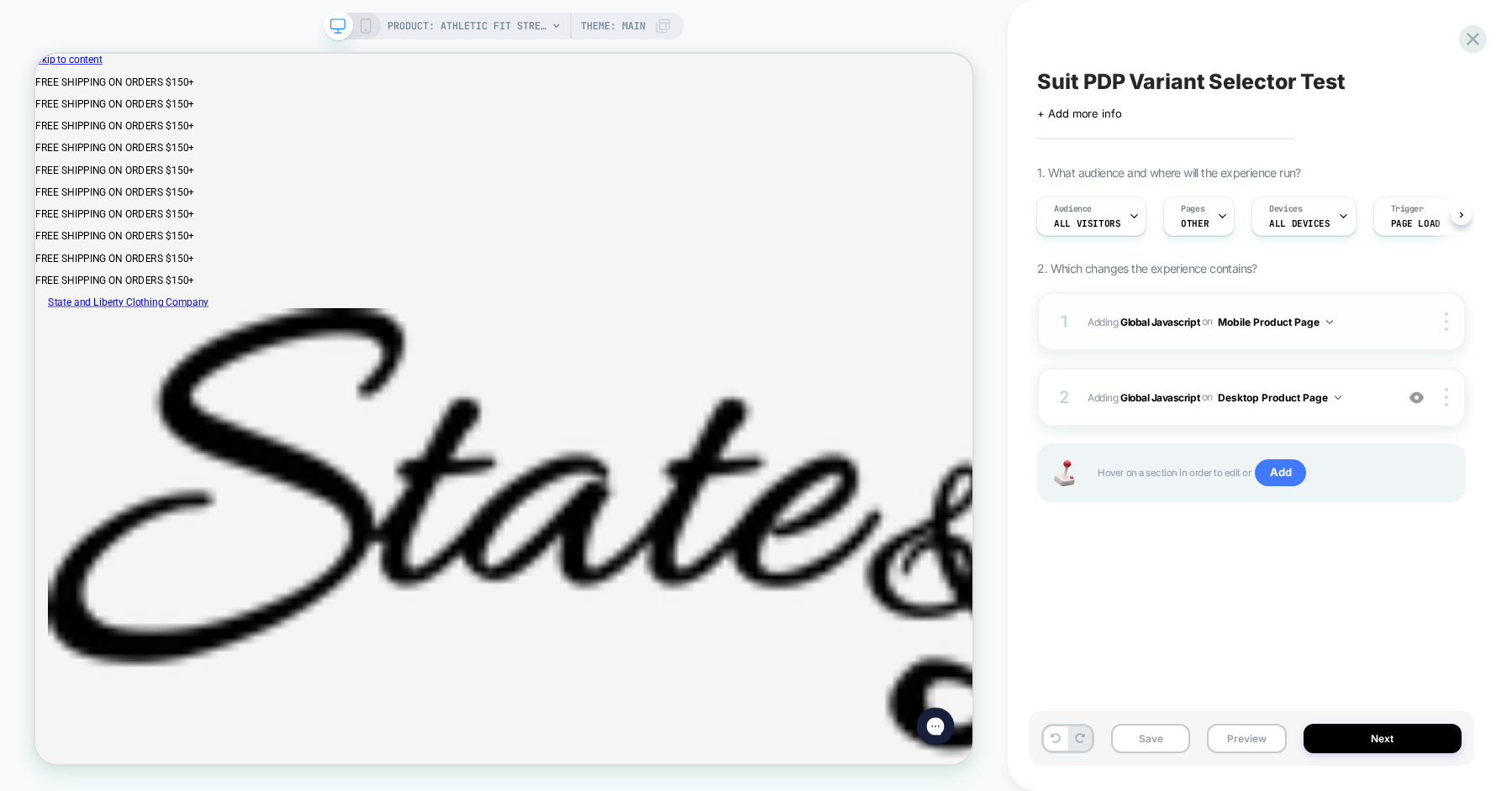
click at [1360, 325] on span "Adding Global Javascript on Mobile Product Page" at bounding box center [1236, 322] width 299 height 21
